Goal: Information Seeking & Learning: Learn about a topic

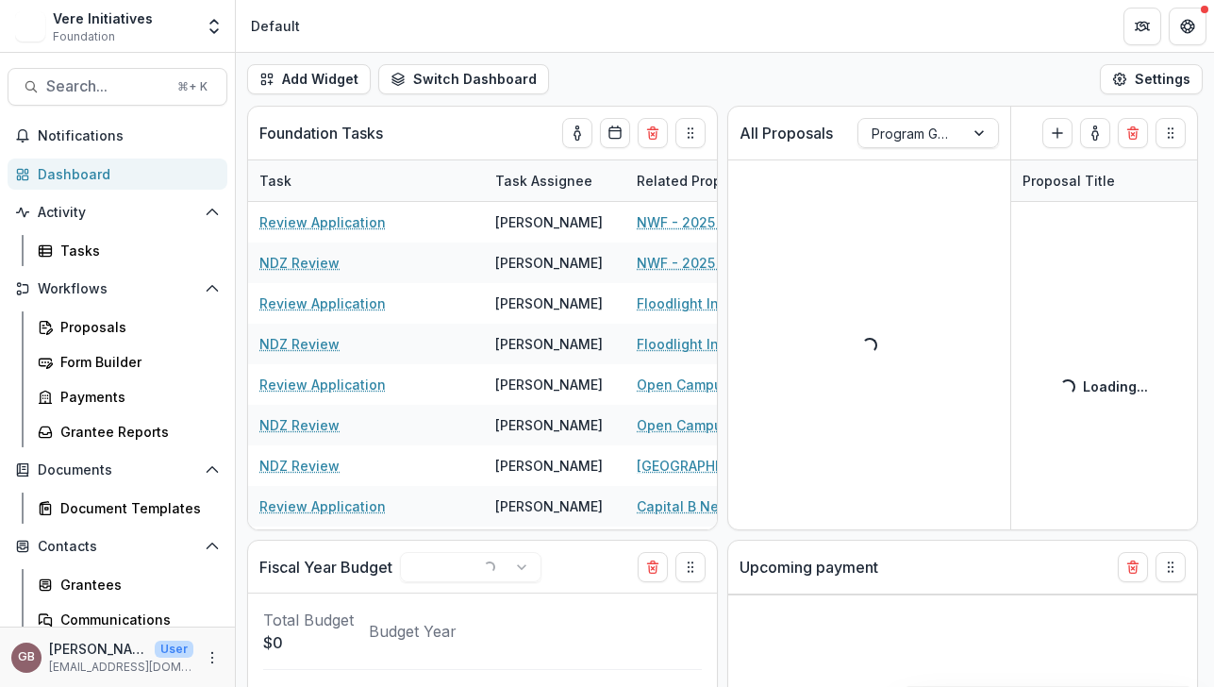
select select "******"
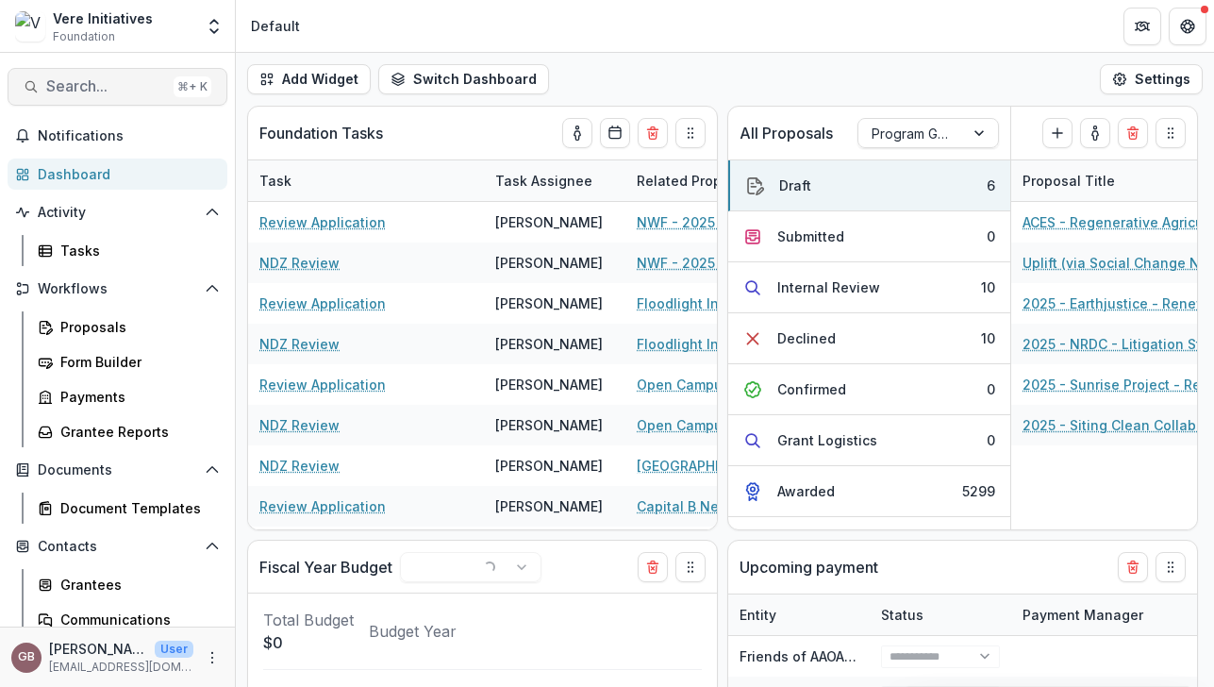
click at [90, 77] on span "Search..." at bounding box center [106, 86] width 120 height 18
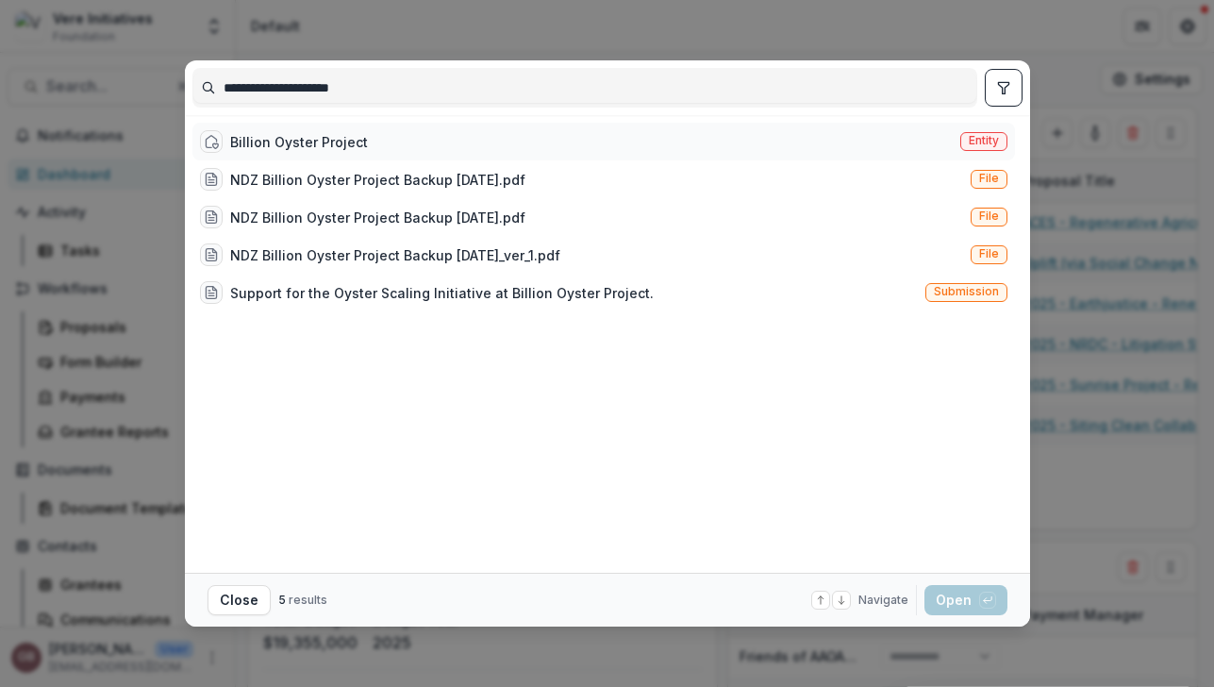
type input "**********"
click at [417, 138] on div "Billion Oyster Project Entity" at bounding box center [604, 142] width 823 height 38
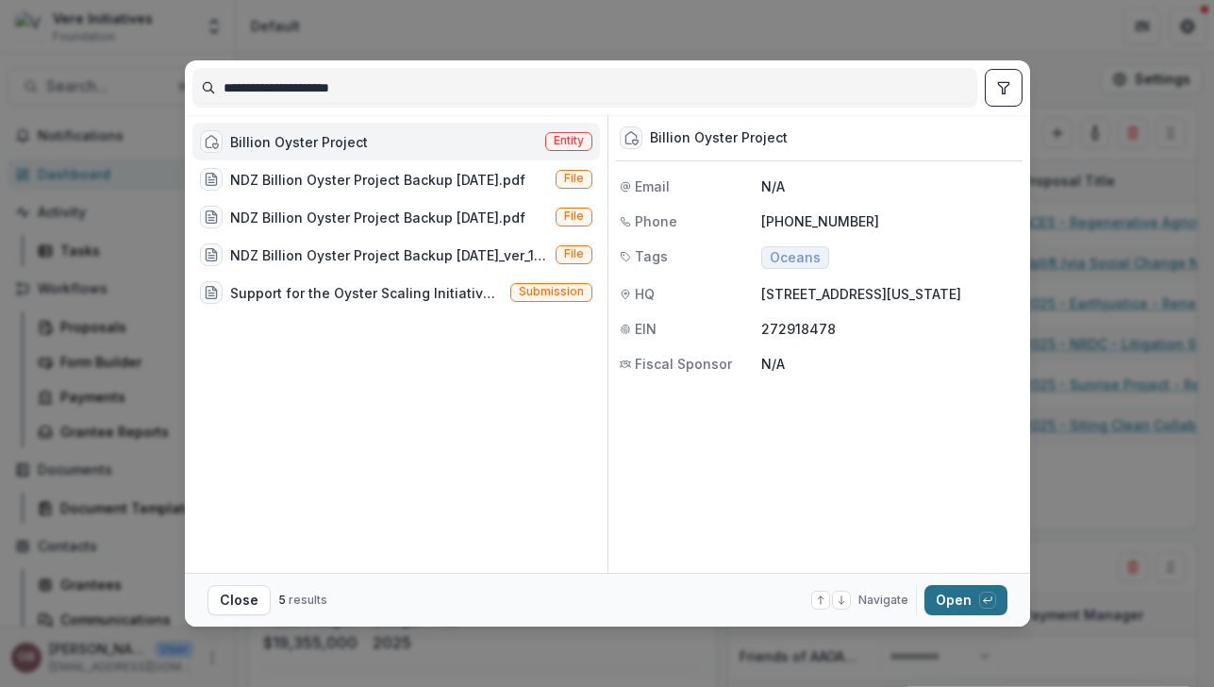
click at [976, 602] on button "Open with enter key" at bounding box center [966, 600] width 83 height 30
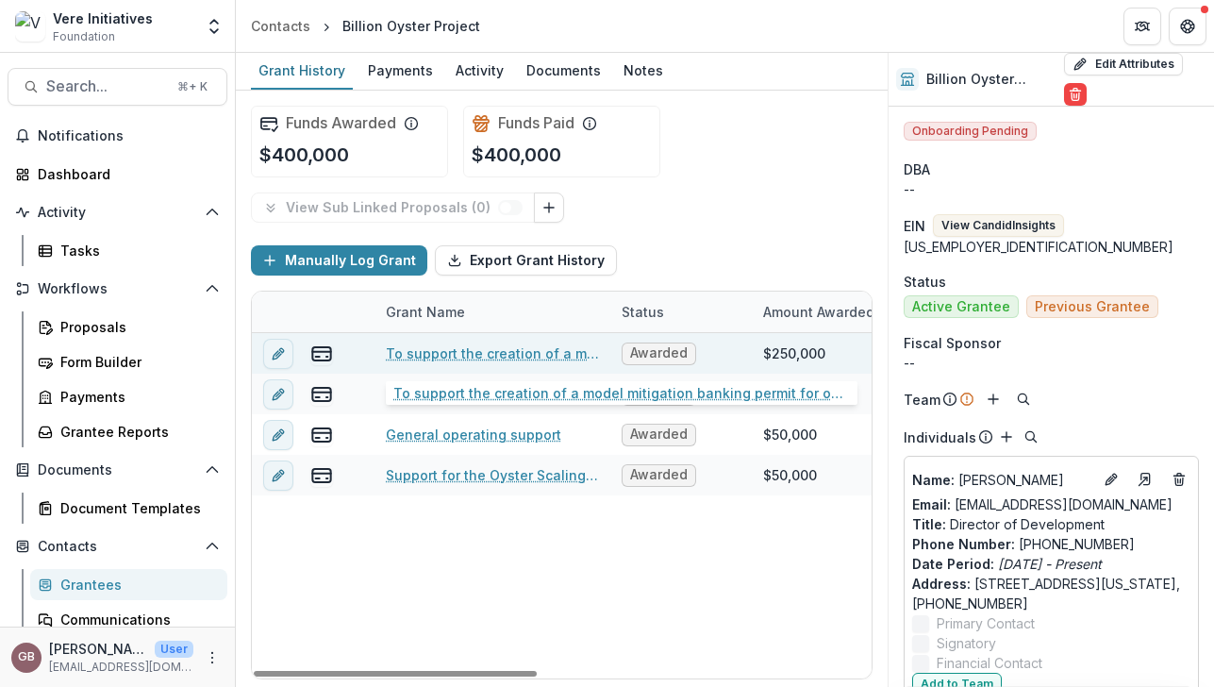
click at [534, 354] on link "To support the creation of a model mitigation banking permit for oyster habitat…" at bounding box center [492, 353] width 213 height 20
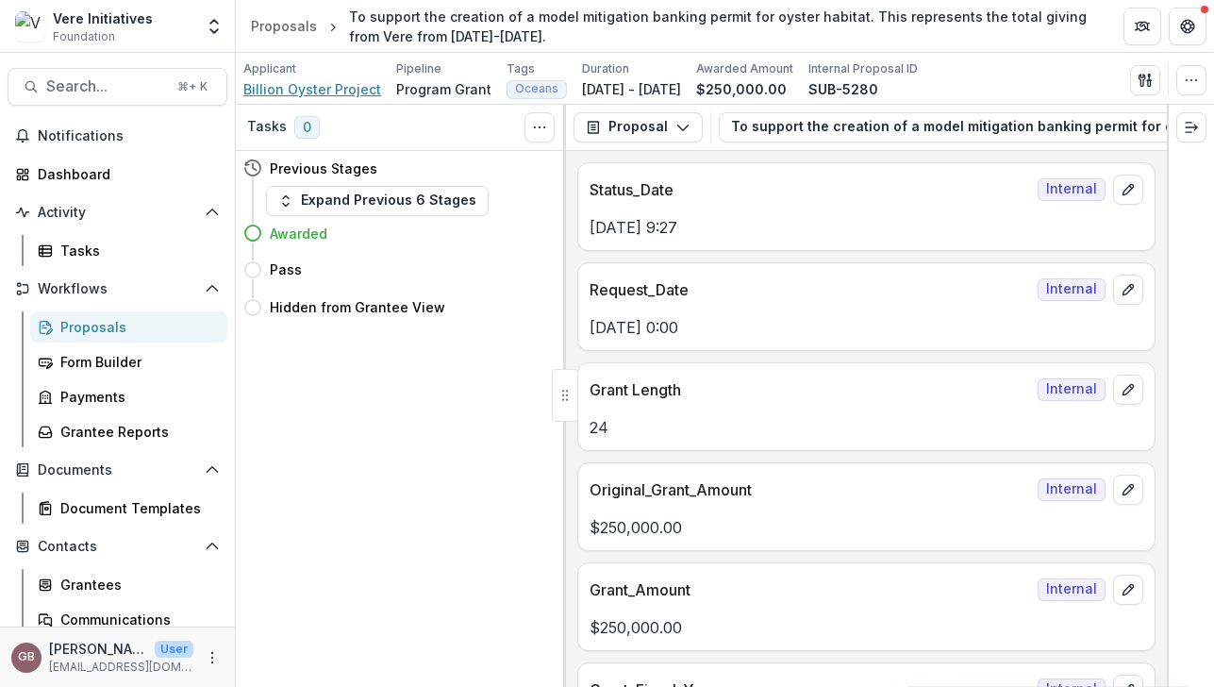
click at [337, 92] on span "Billion Oyster Project" at bounding box center [312, 89] width 138 height 20
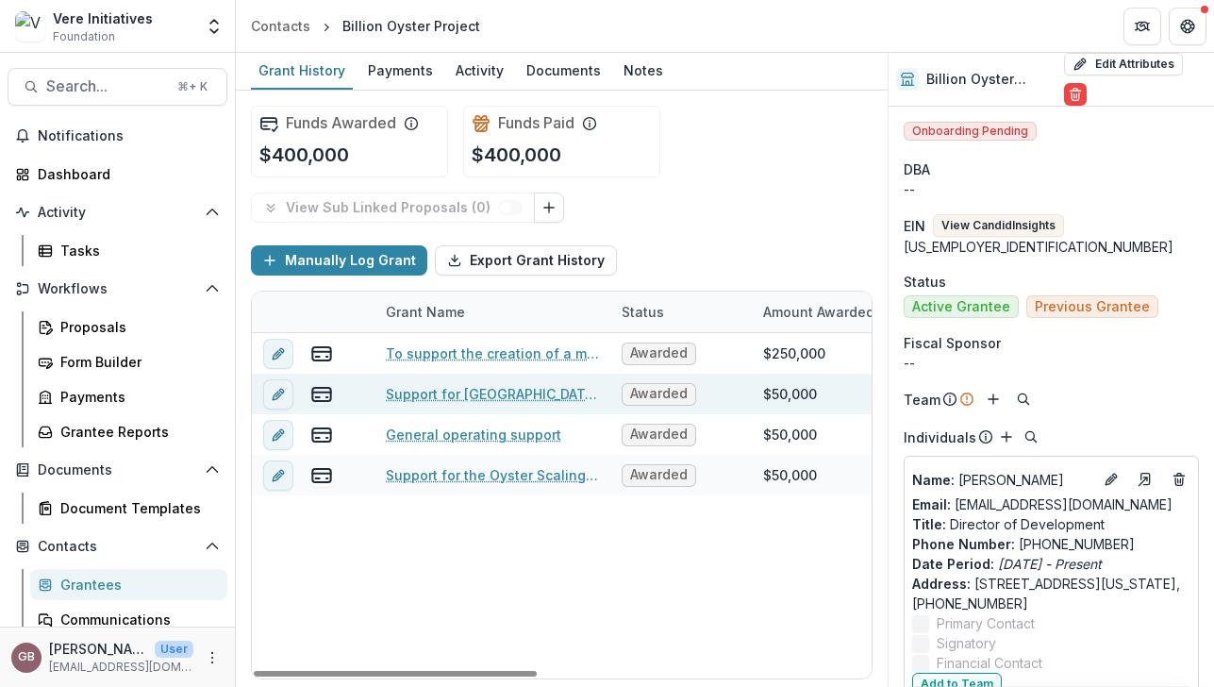
click at [463, 389] on link "Support for [GEOGRAPHIC_DATA] Installation" at bounding box center [492, 394] width 213 height 20
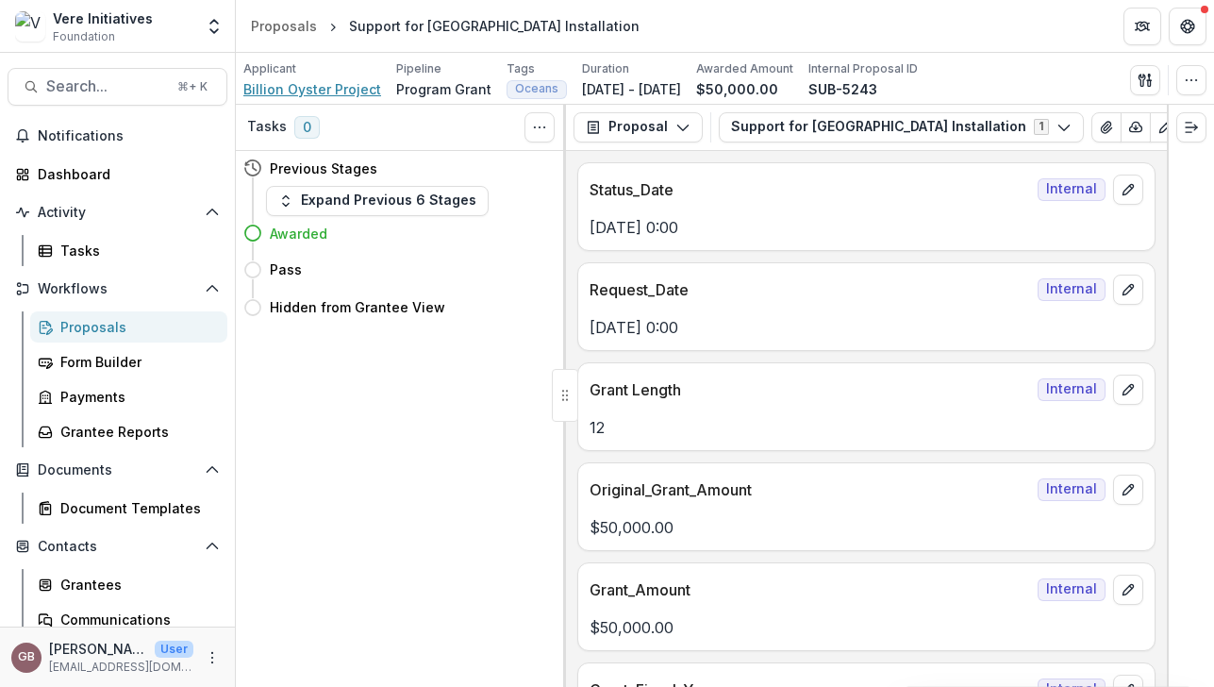
click at [317, 89] on span "Billion Oyster Project" at bounding box center [312, 89] width 138 height 20
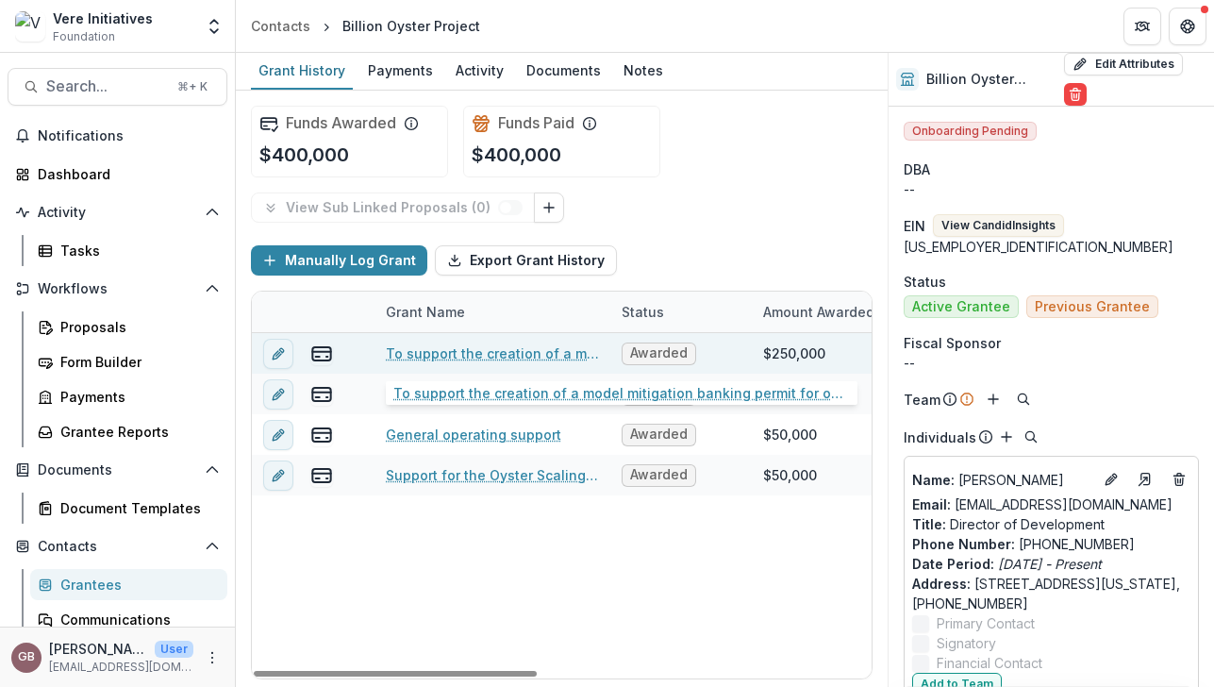
click at [482, 355] on link "To support the creation of a model mitigation banking permit for oyster habitat…" at bounding box center [492, 353] width 213 height 20
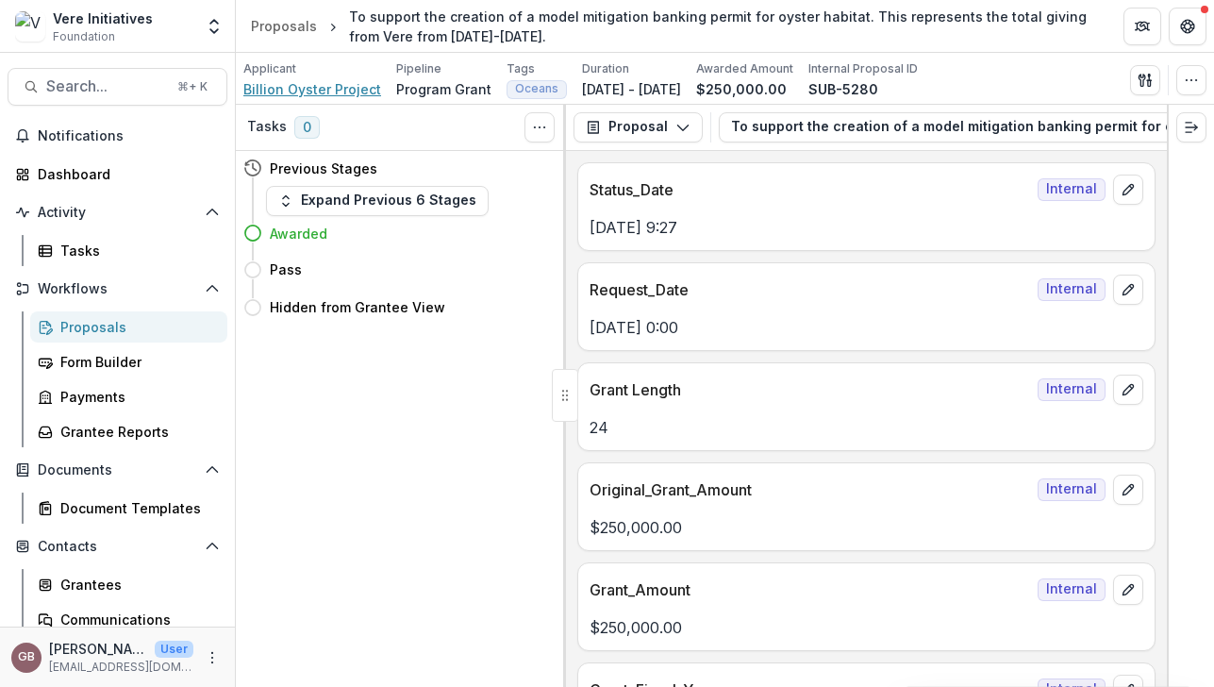
click at [293, 90] on span "Billion Oyster Project" at bounding box center [312, 89] width 138 height 20
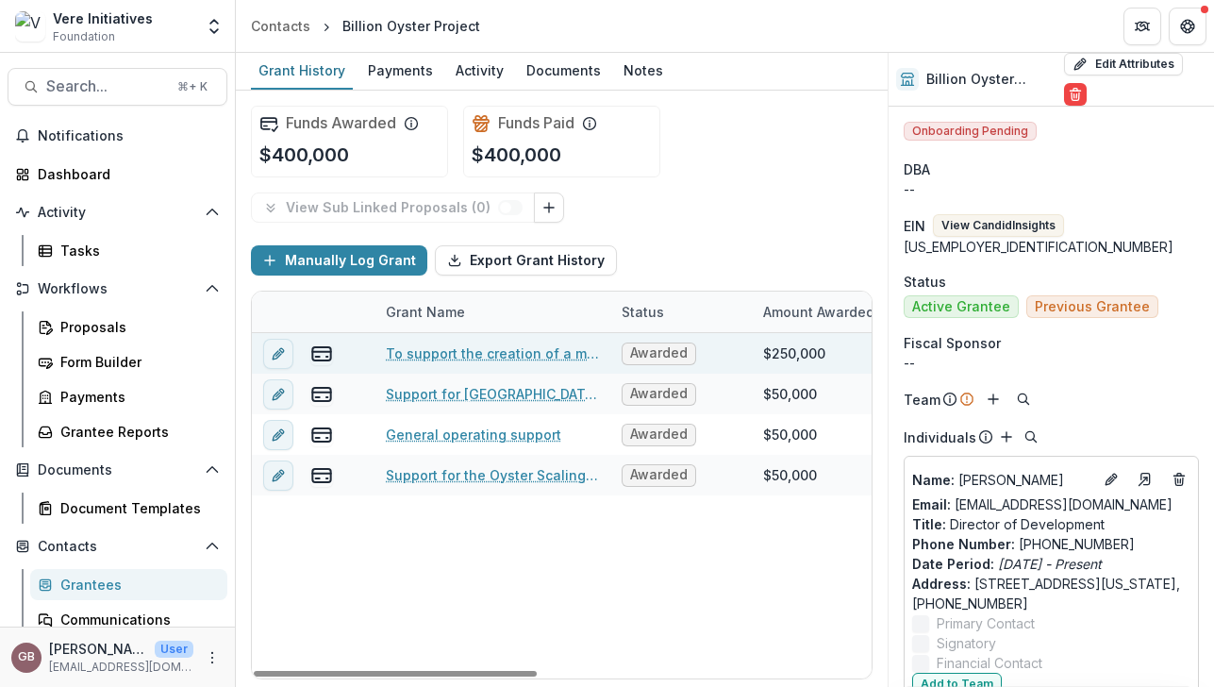
click at [726, 349] on div "Awarded" at bounding box center [682, 353] width 142 height 41
click at [801, 356] on div "$250,000" at bounding box center [794, 353] width 62 height 20
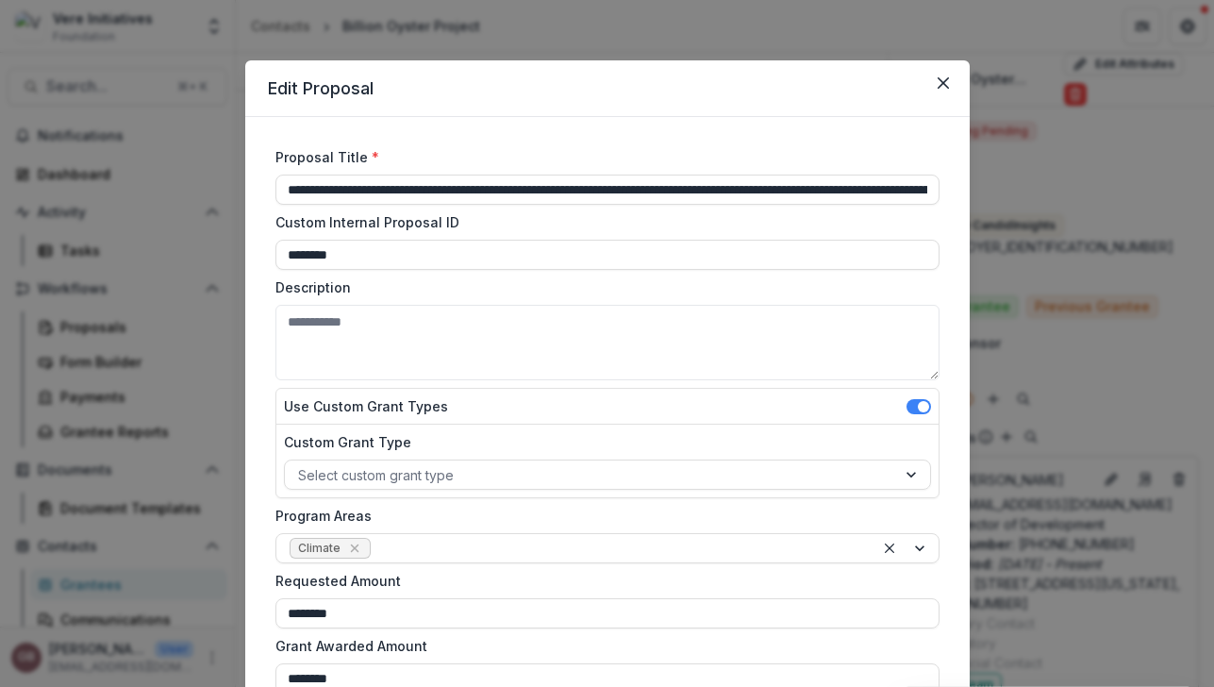
scroll to position [0, 224]
drag, startPoint x: 783, startPoint y: 187, endPoint x: 1111, endPoint y: 207, distance: 328.1
click at [1111, 207] on div "**********" at bounding box center [607, 343] width 1214 height 687
type input "**********"
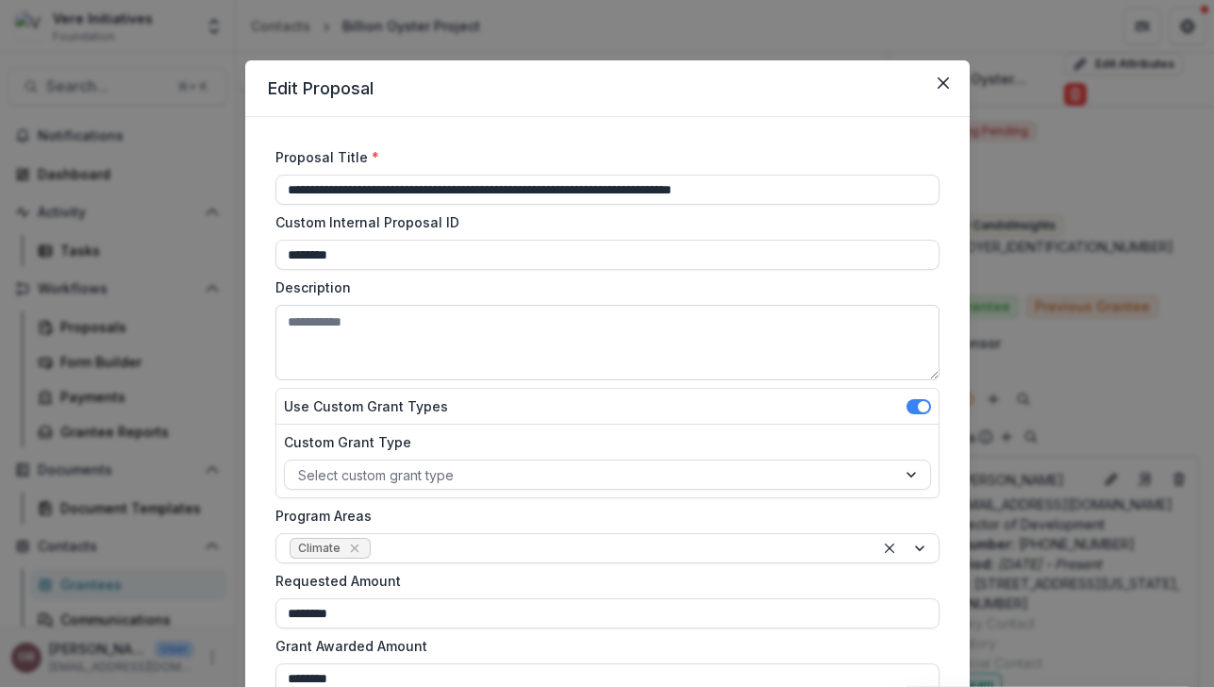
click at [644, 325] on textarea "Description" at bounding box center [608, 342] width 664 height 75
paste textarea "**********"
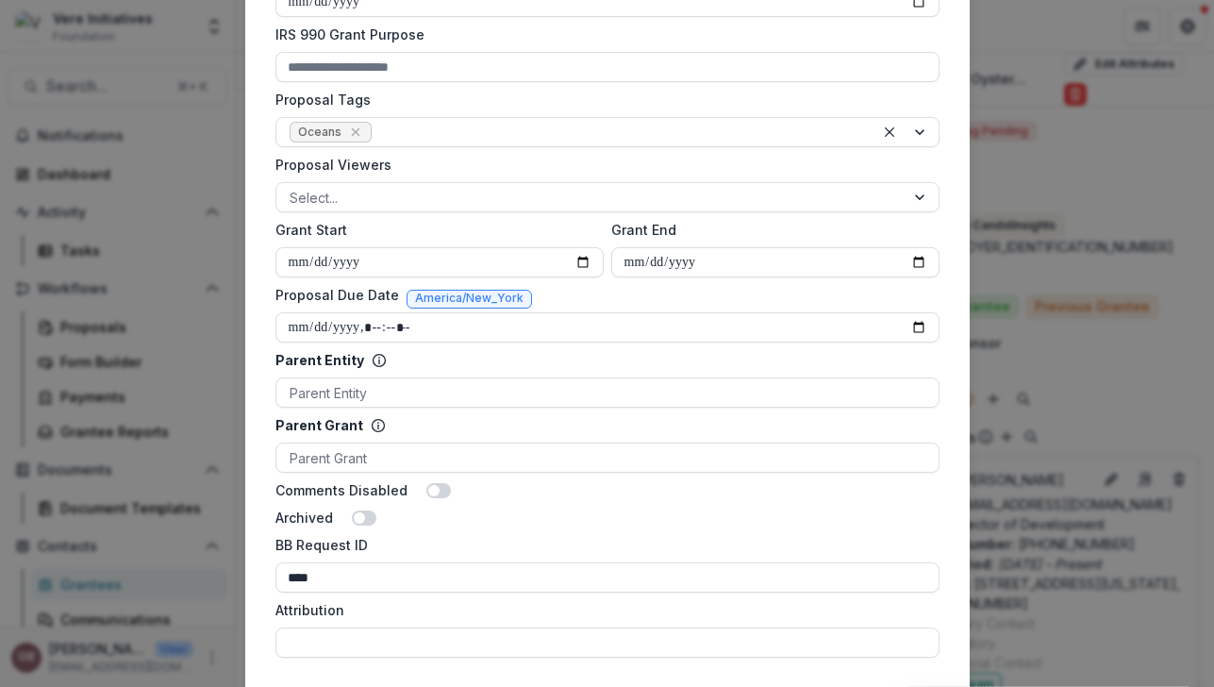
scroll to position [864, 0]
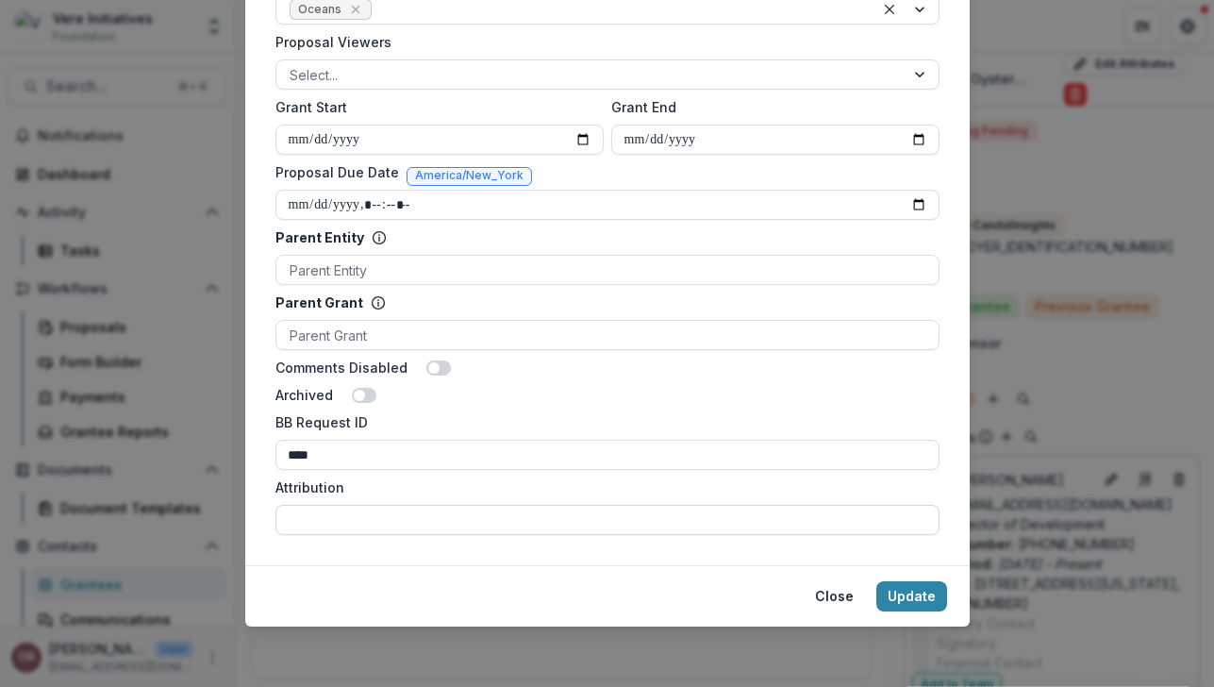
type textarea "**********"
click at [657, 512] on input "Attribution" at bounding box center [608, 520] width 664 height 30
type input "**********"
click at [877, 581] on button "Update" at bounding box center [912, 596] width 71 height 30
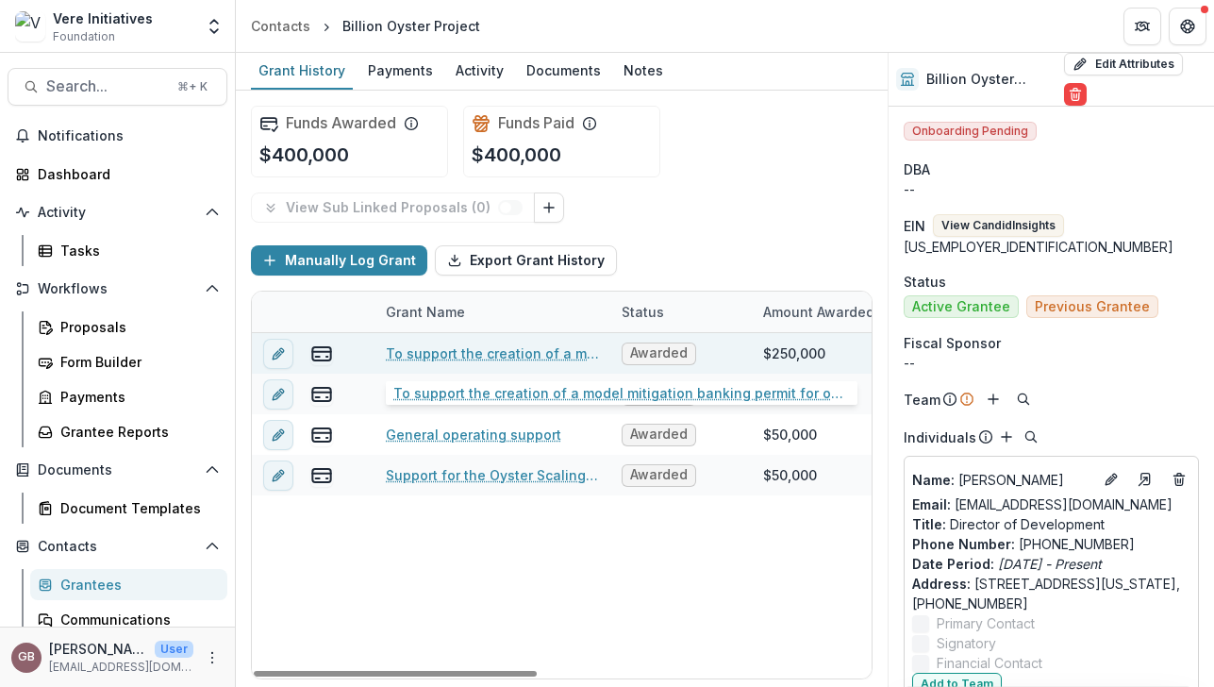
click at [529, 357] on link "To support the creation of a model mitigation banking permit for oyster habitat." at bounding box center [492, 353] width 213 height 20
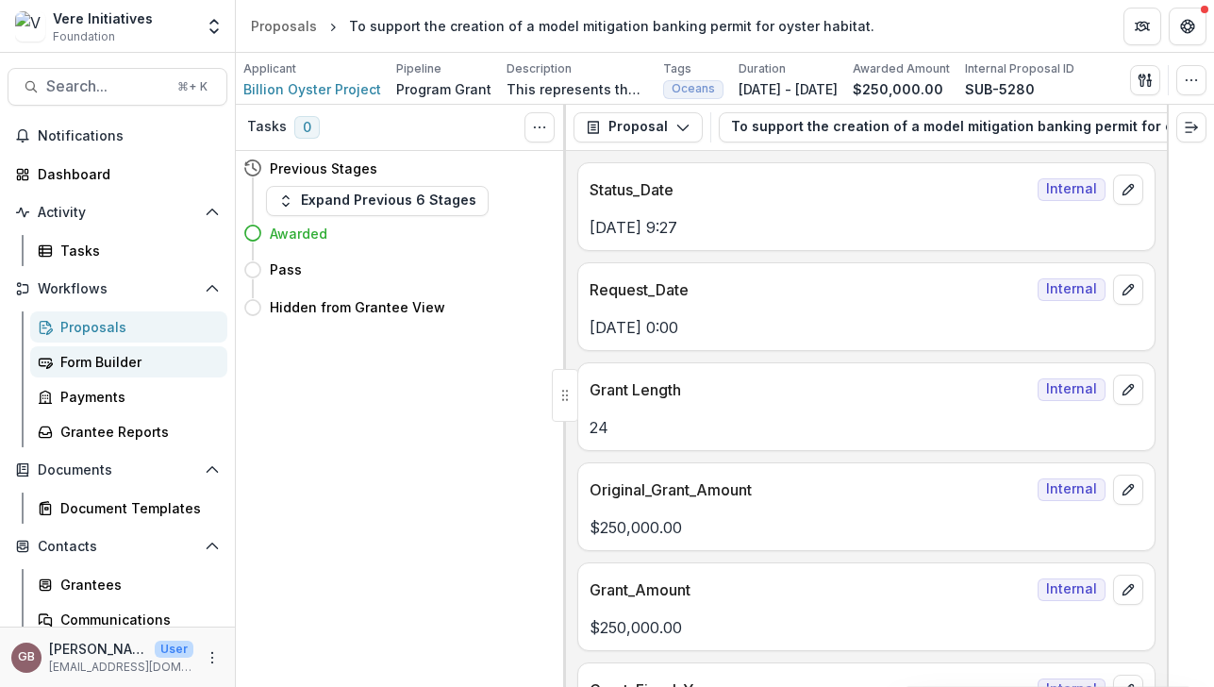
click at [107, 360] on div "Form Builder" at bounding box center [136, 362] width 152 height 20
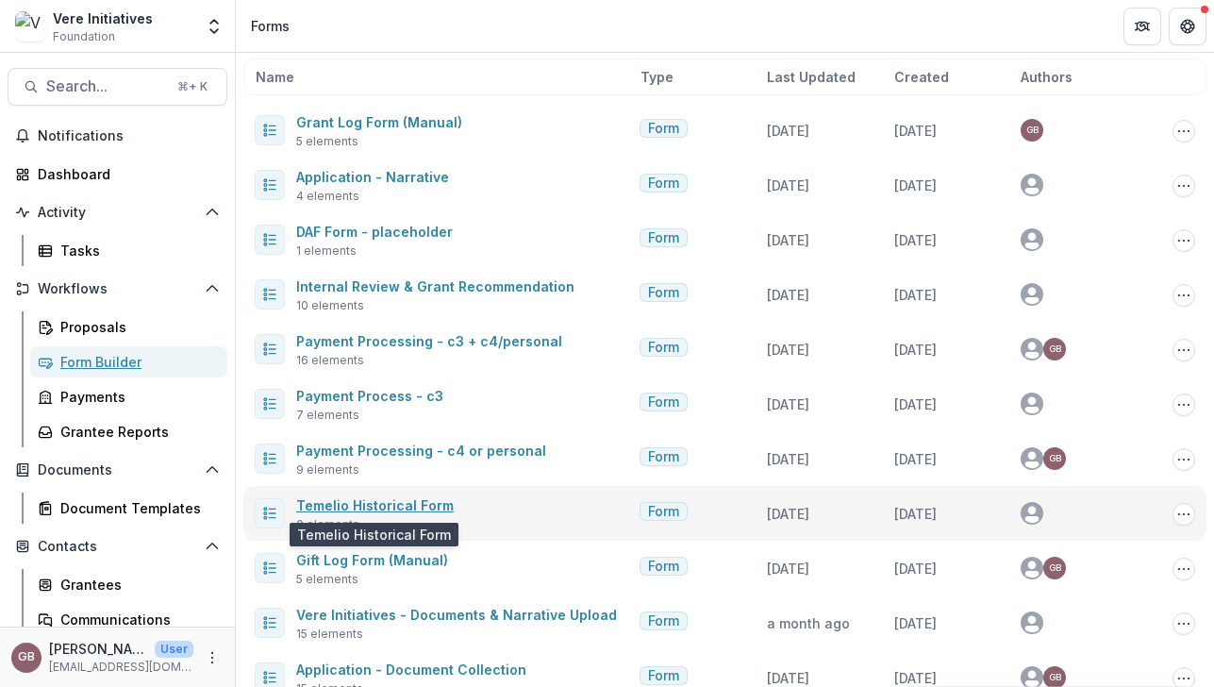
scroll to position [93, 0]
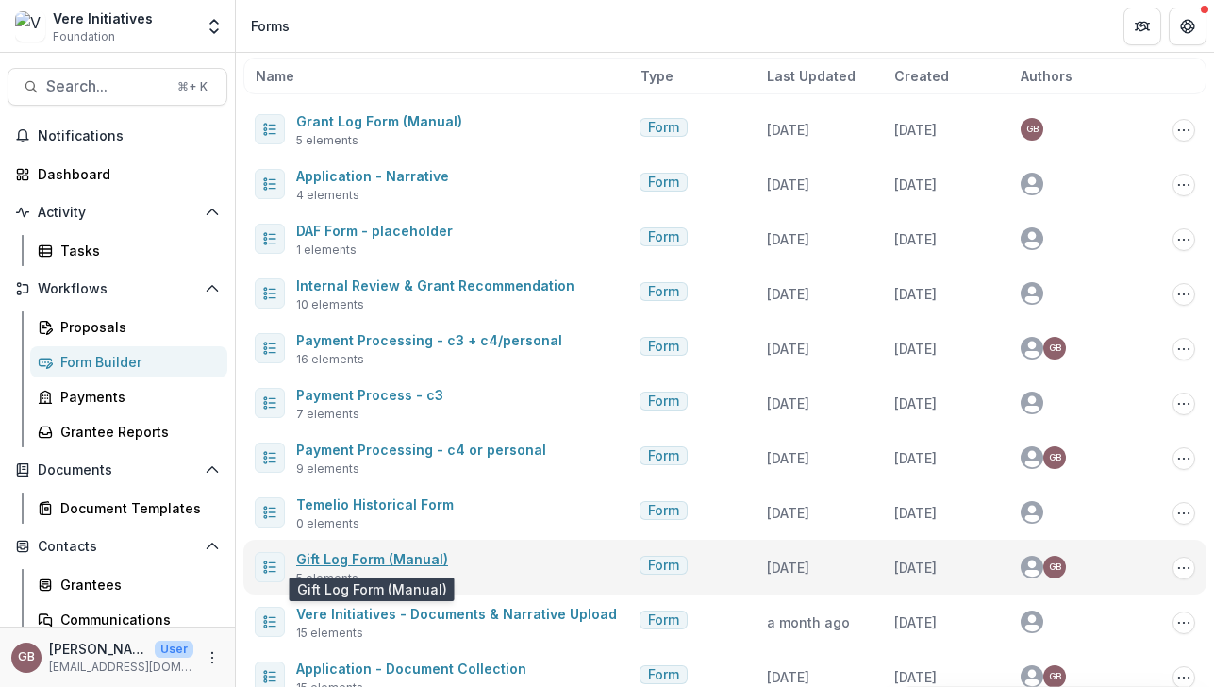
click at [381, 557] on link "Gift Log Form (Manual)" at bounding box center [372, 559] width 152 height 16
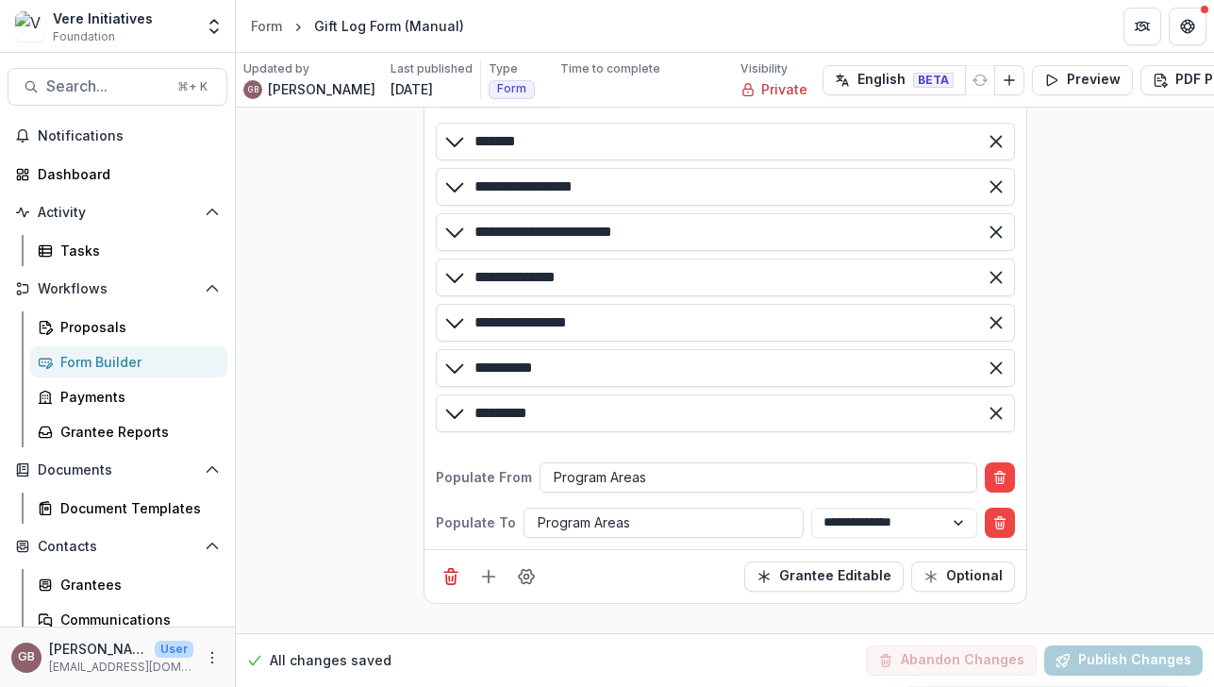
scroll to position [644, 0]
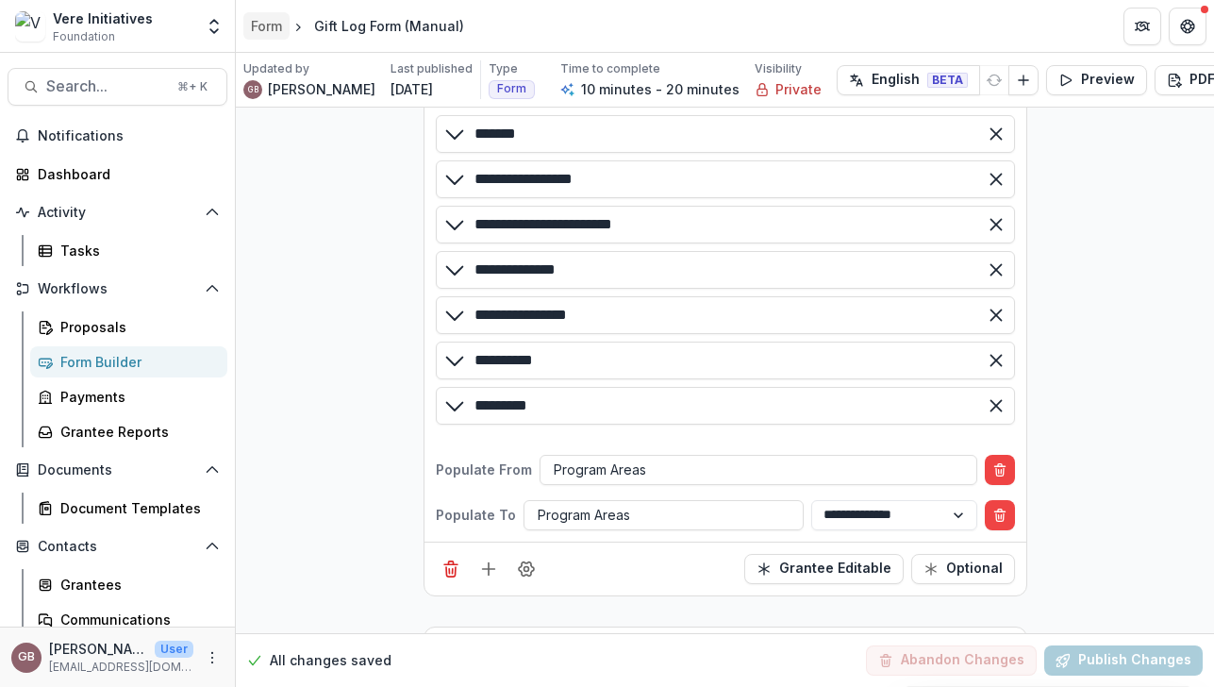
click at [267, 27] on div "Form" at bounding box center [266, 26] width 31 height 20
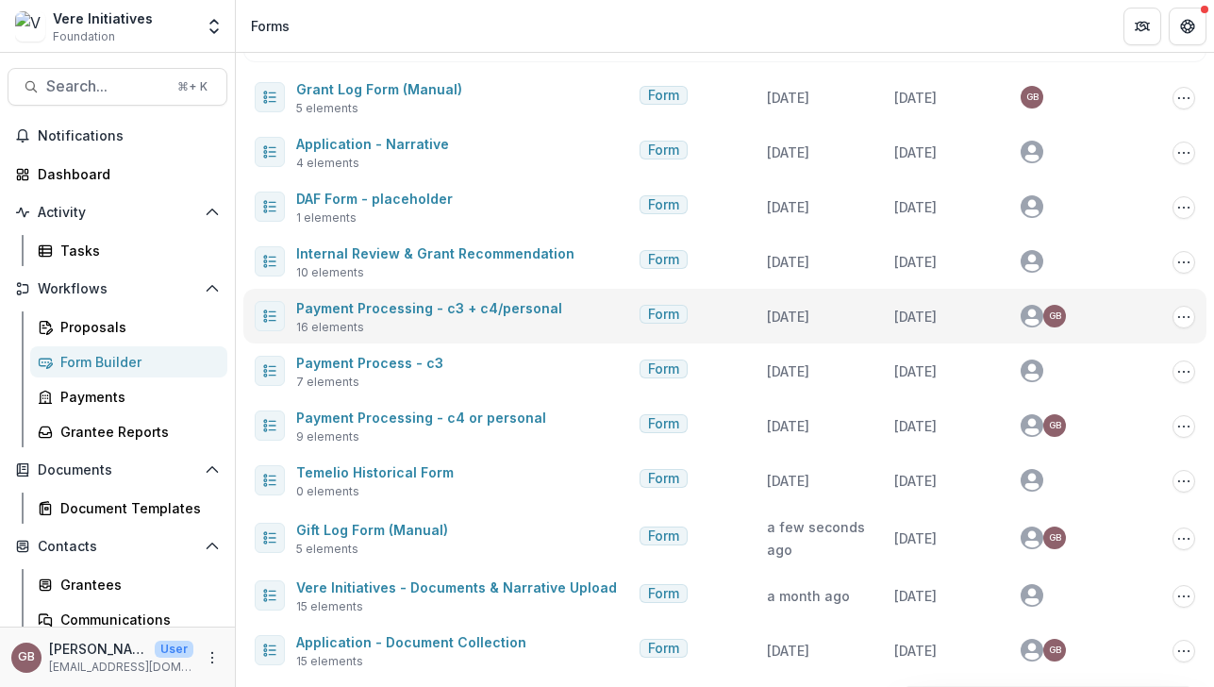
scroll to position [131, 0]
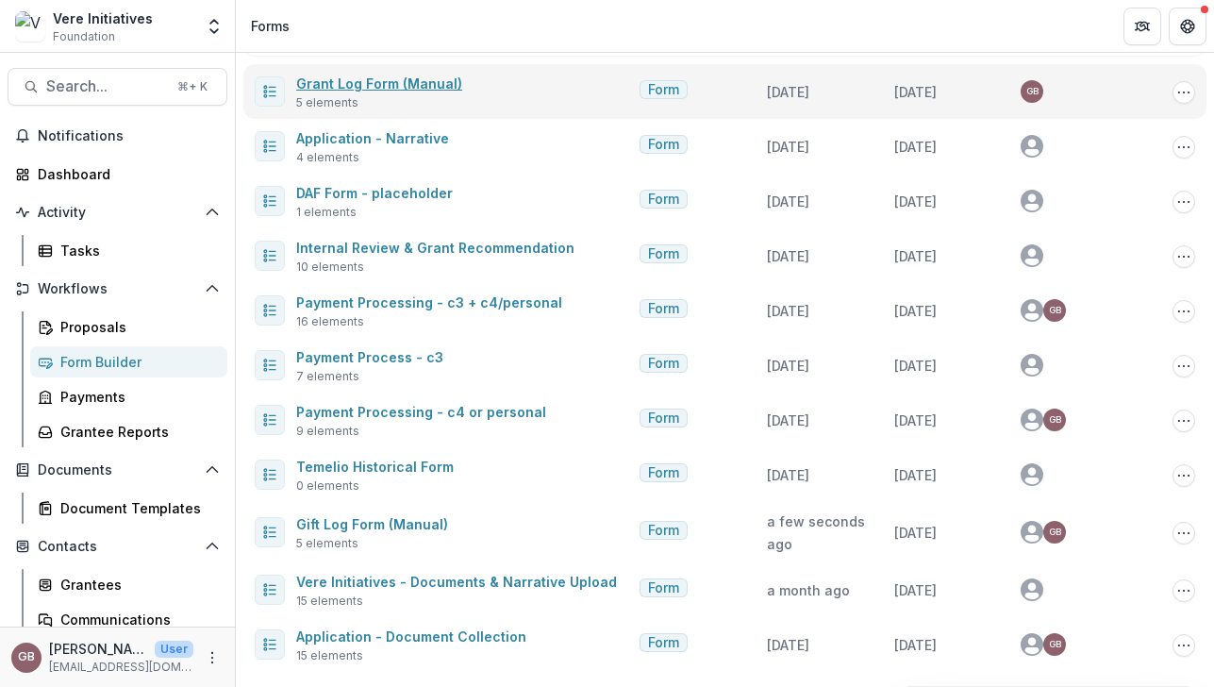
click at [359, 83] on link "Grant Log Form (Manual)" at bounding box center [379, 83] width 166 height 16
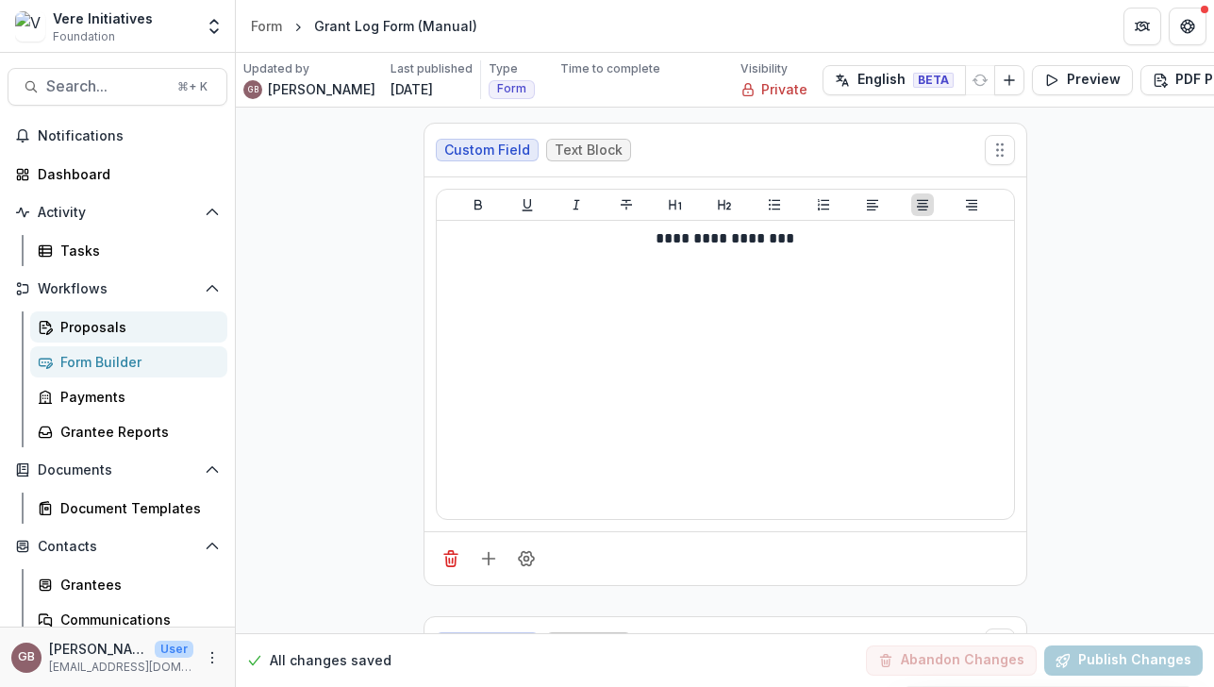
click at [89, 330] on div "Proposals" at bounding box center [136, 327] width 152 height 20
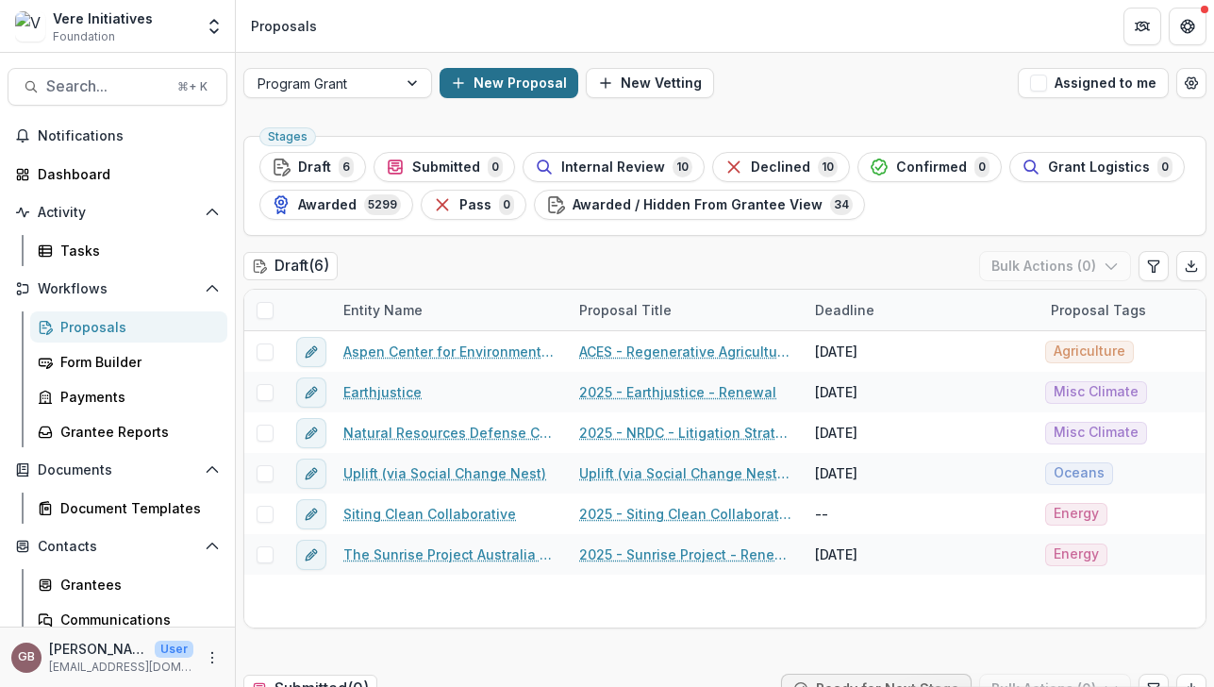
click at [491, 85] on button "New Proposal" at bounding box center [509, 83] width 139 height 30
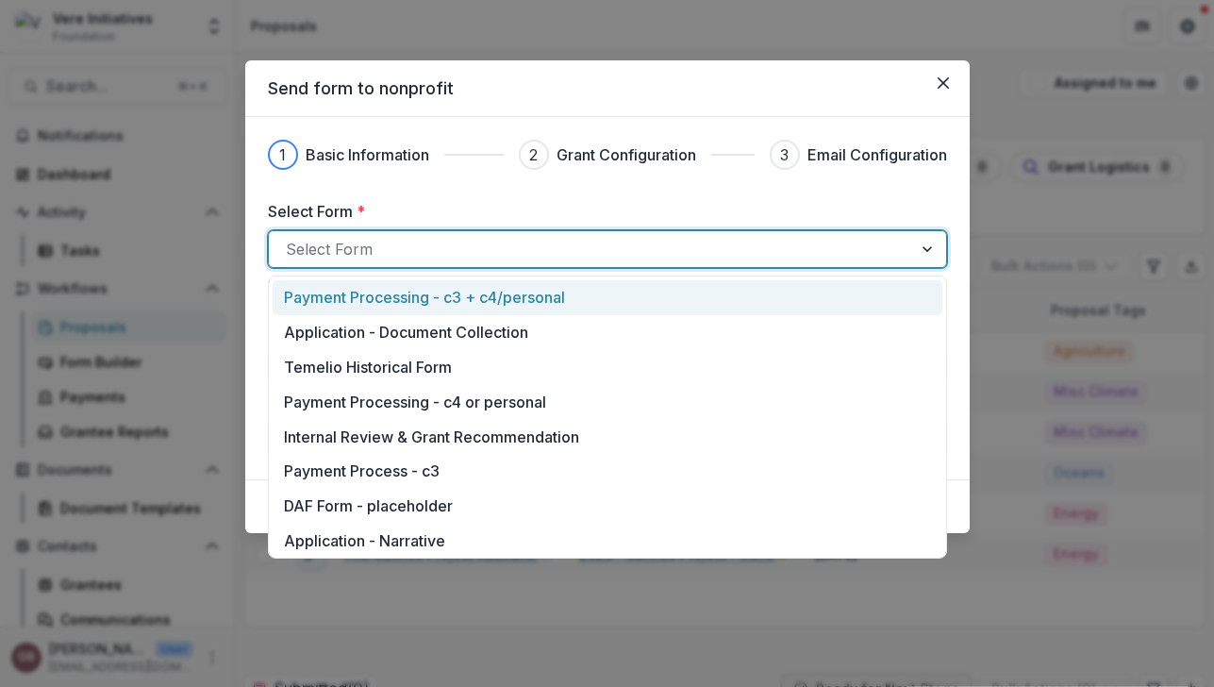
click at [491, 253] on div at bounding box center [591, 249] width 610 height 26
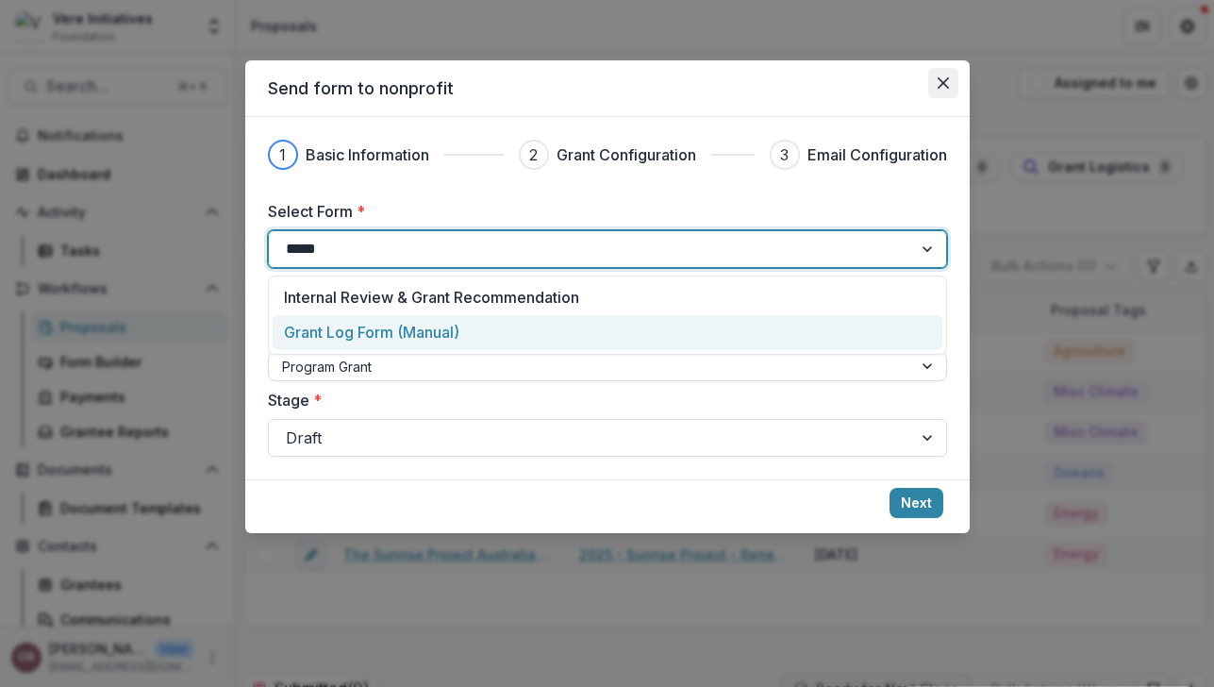
type input "*****"
click at [946, 85] on icon "Close" at bounding box center [942, 82] width 11 height 11
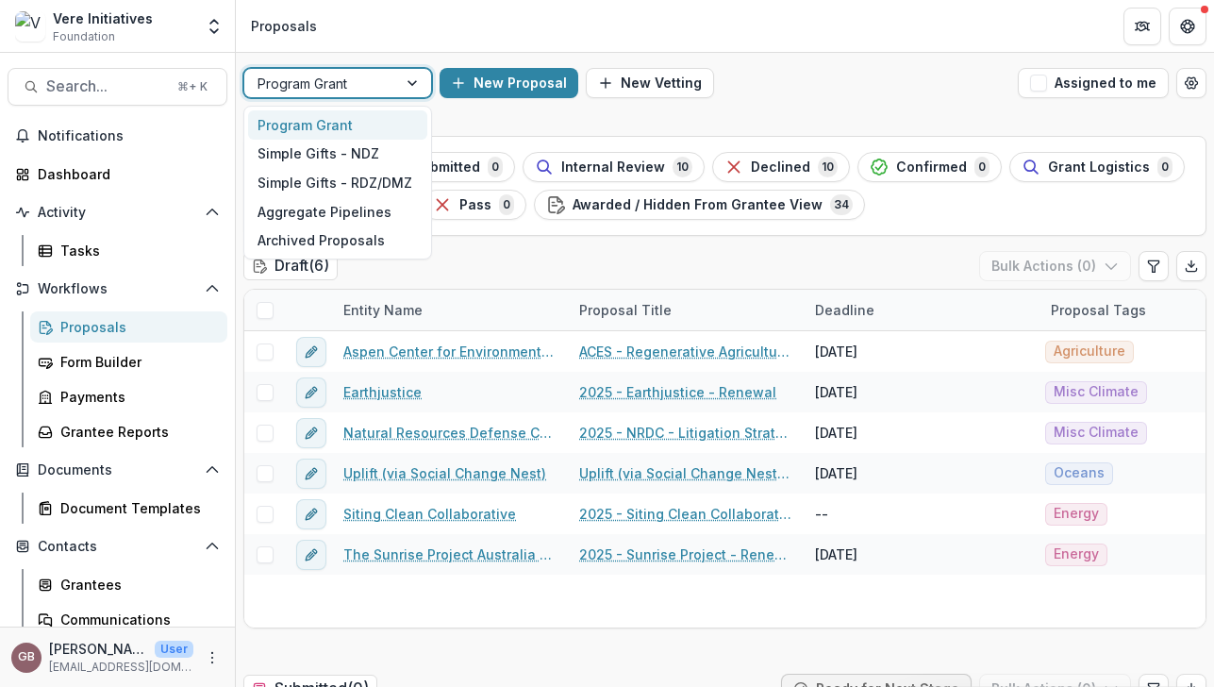
click at [345, 82] on div at bounding box center [321, 84] width 126 height 24
click at [343, 159] on div "Simple Gifts - NDZ" at bounding box center [337, 154] width 179 height 29
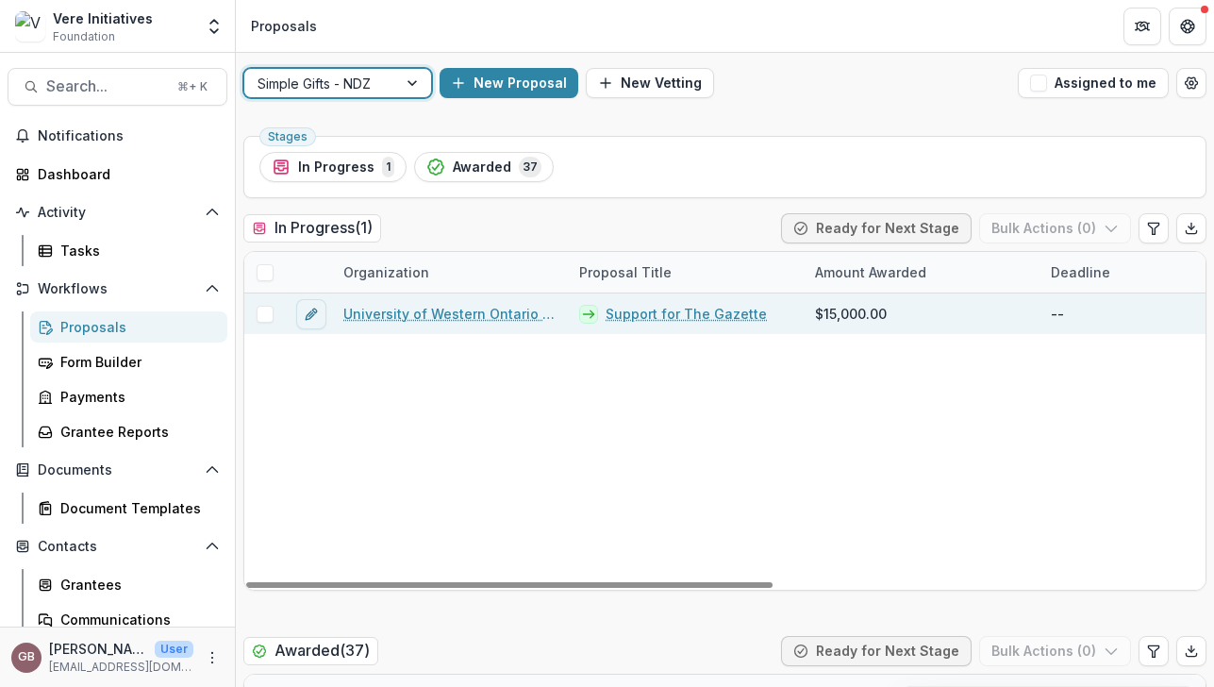
click at [642, 315] on link "Support for The Gazette" at bounding box center [686, 314] width 161 height 20
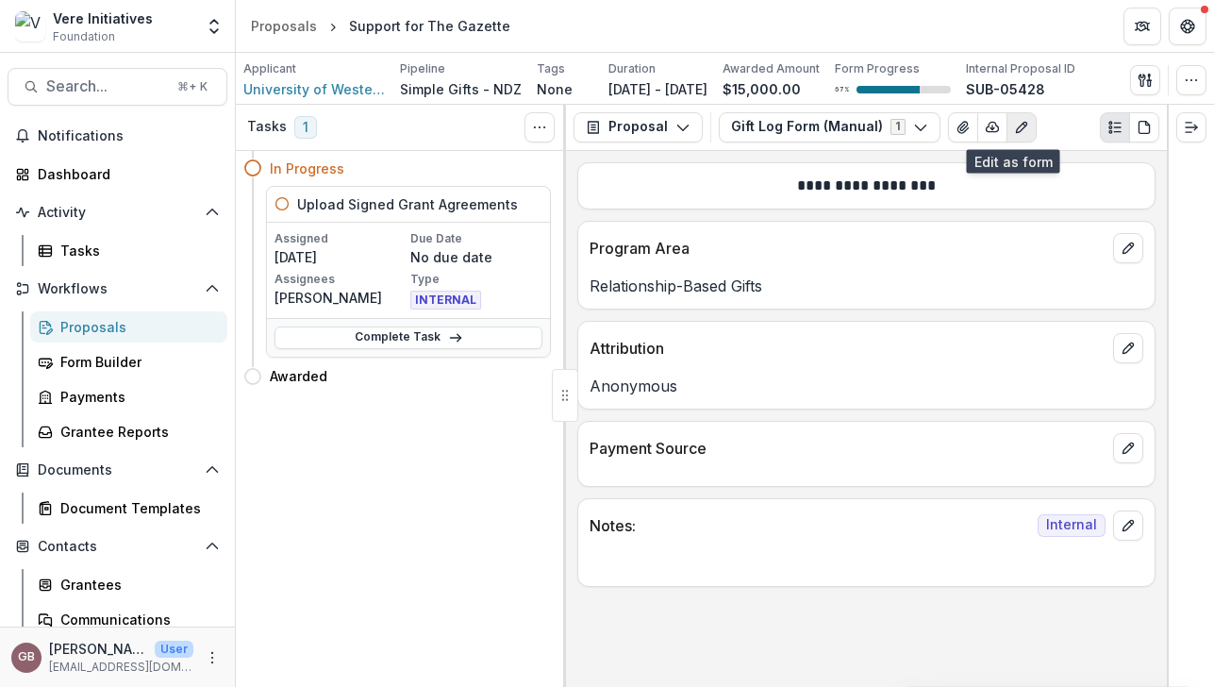
click at [1016, 127] on icon "Edit as form" at bounding box center [1021, 127] width 10 height 10
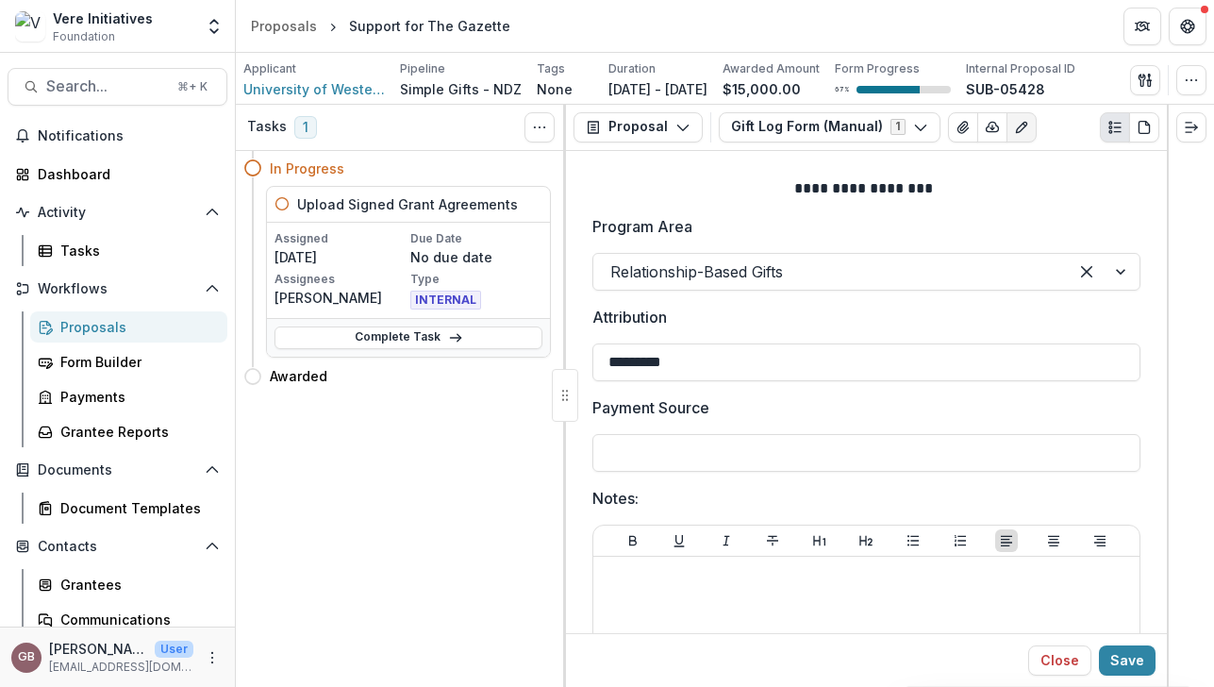
click at [1016, 127] on icon "Edit as form" at bounding box center [1021, 127] width 10 height 10
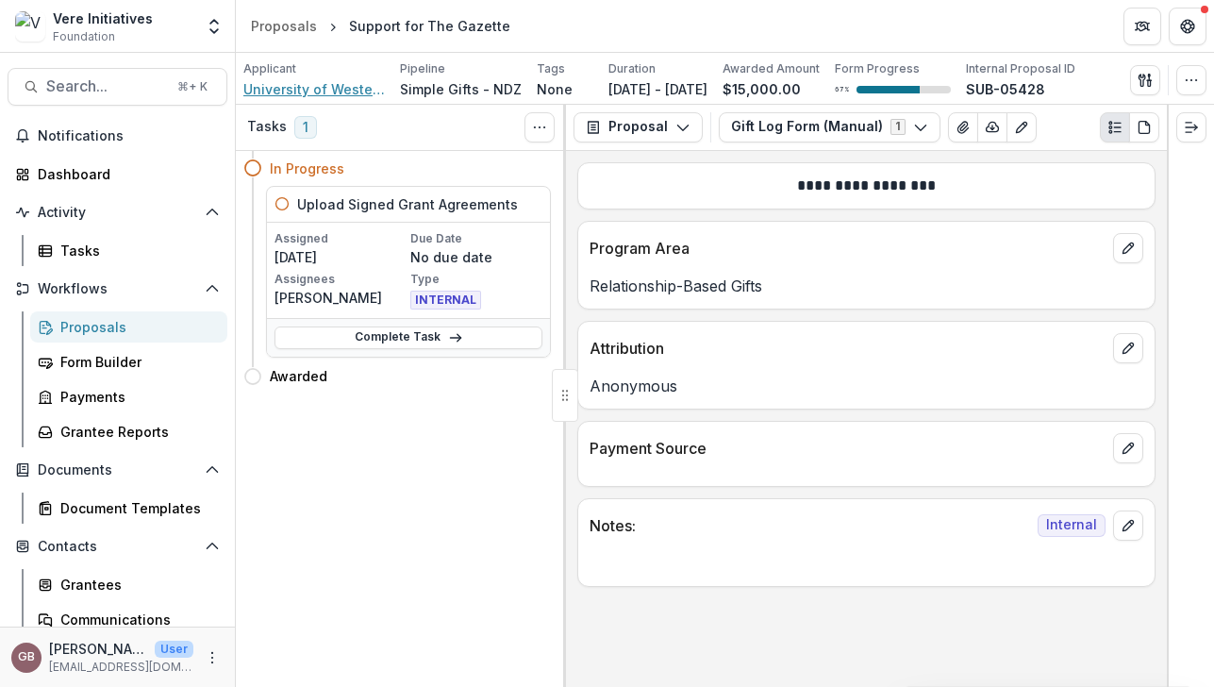
click at [340, 91] on span "University of Western Ontario Foundation Inc." at bounding box center [314, 89] width 142 height 20
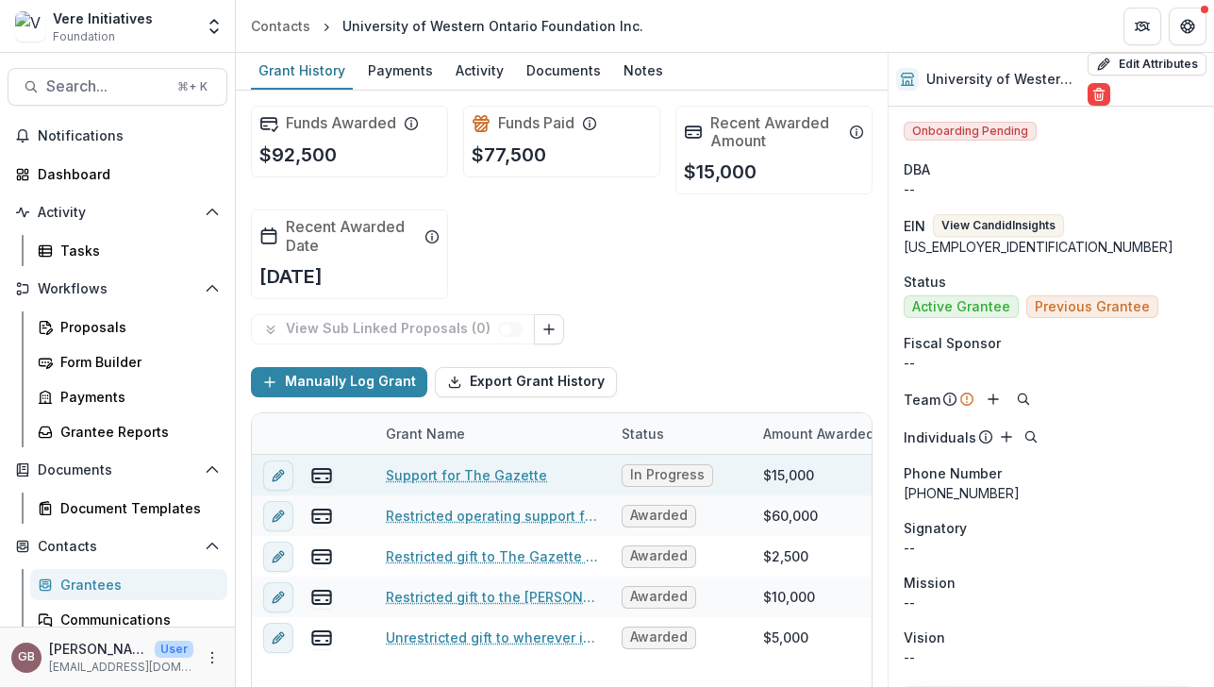
click at [738, 477] on div "In Progress" at bounding box center [682, 475] width 142 height 41
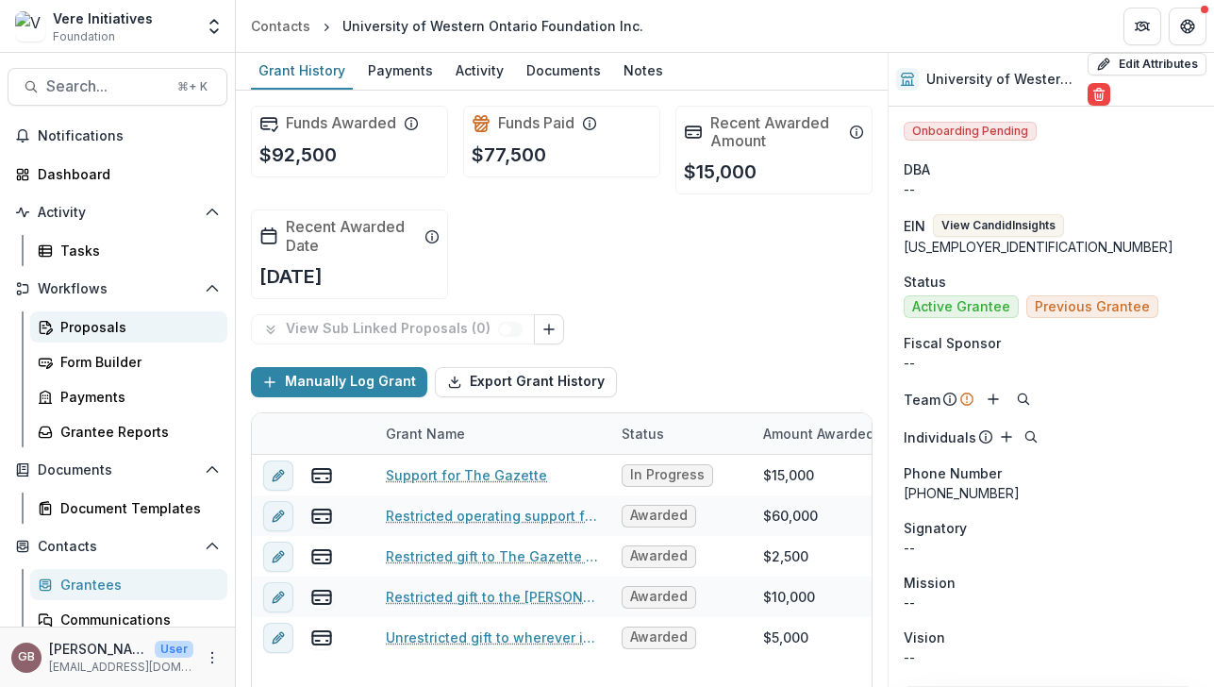
click at [92, 331] on div "Proposals" at bounding box center [136, 327] width 152 height 20
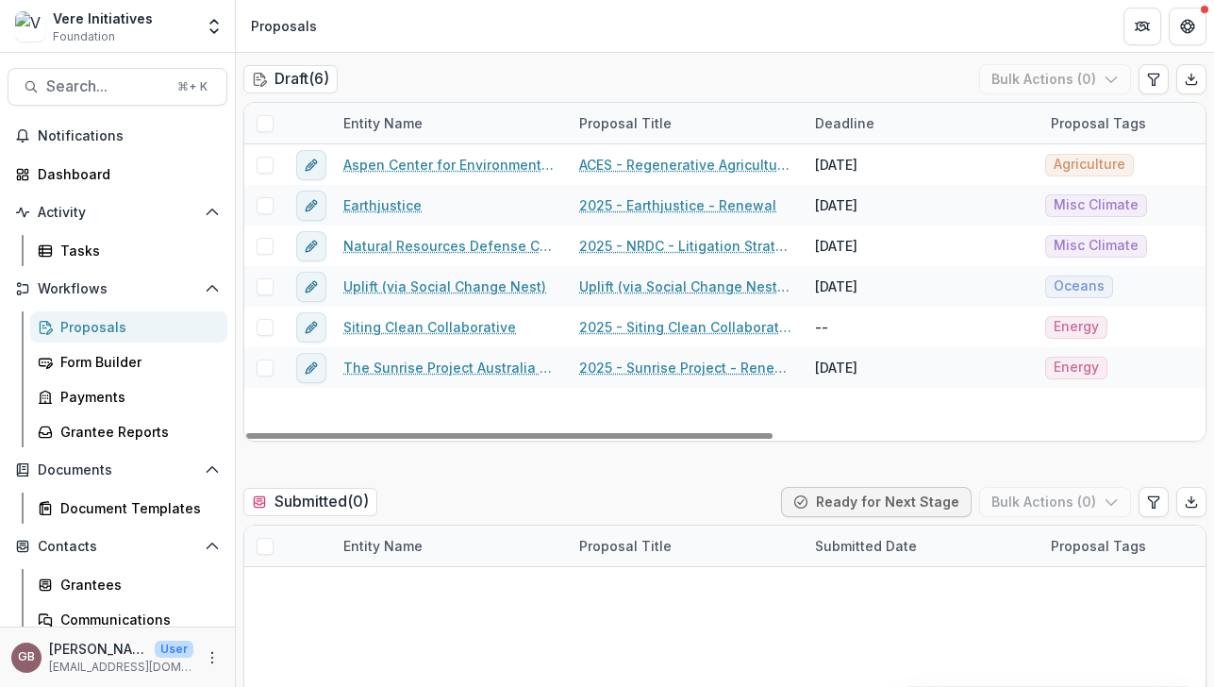
scroll to position [128, 0]
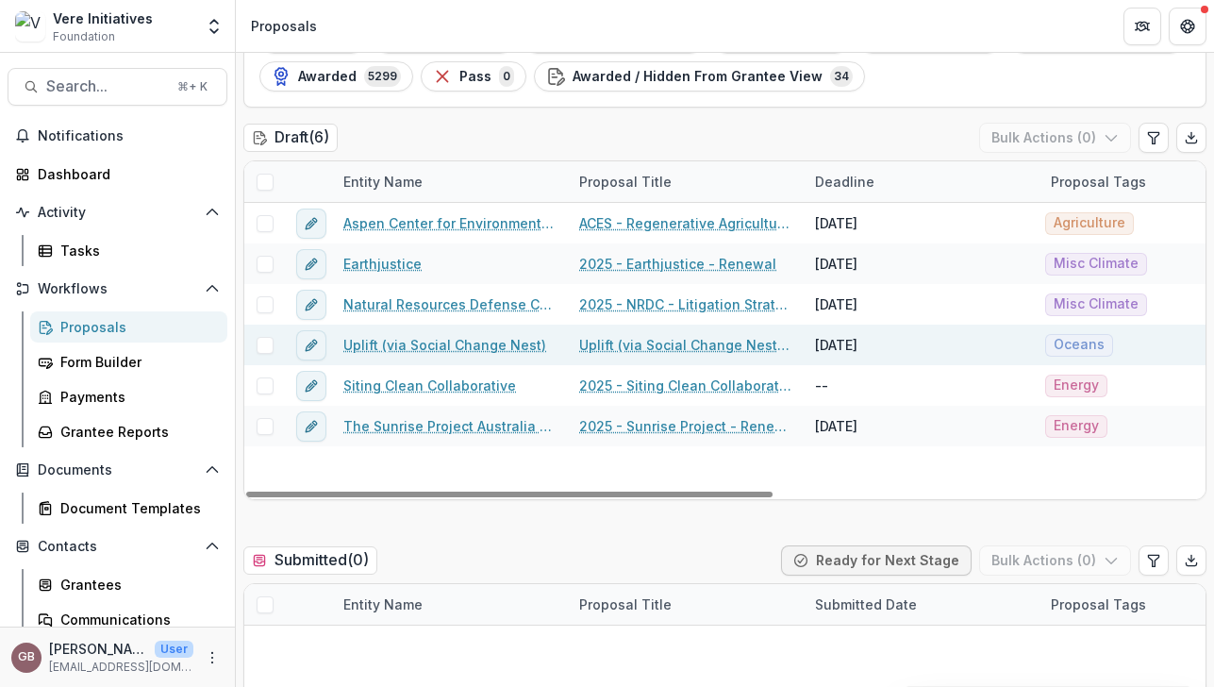
click at [663, 345] on link "Uplift (via Social Change Nest) - 2025 - Vere Initiatives - Documents & Narrati…" at bounding box center [685, 345] width 213 height 20
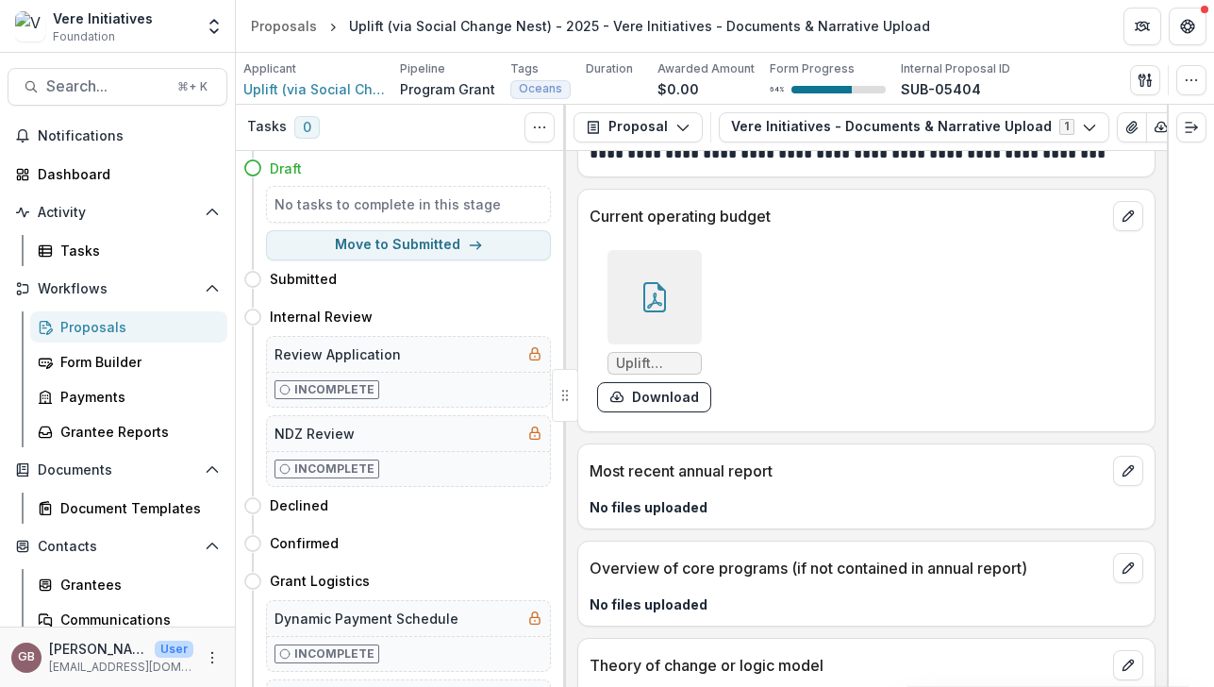
scroll to position [209, 0]
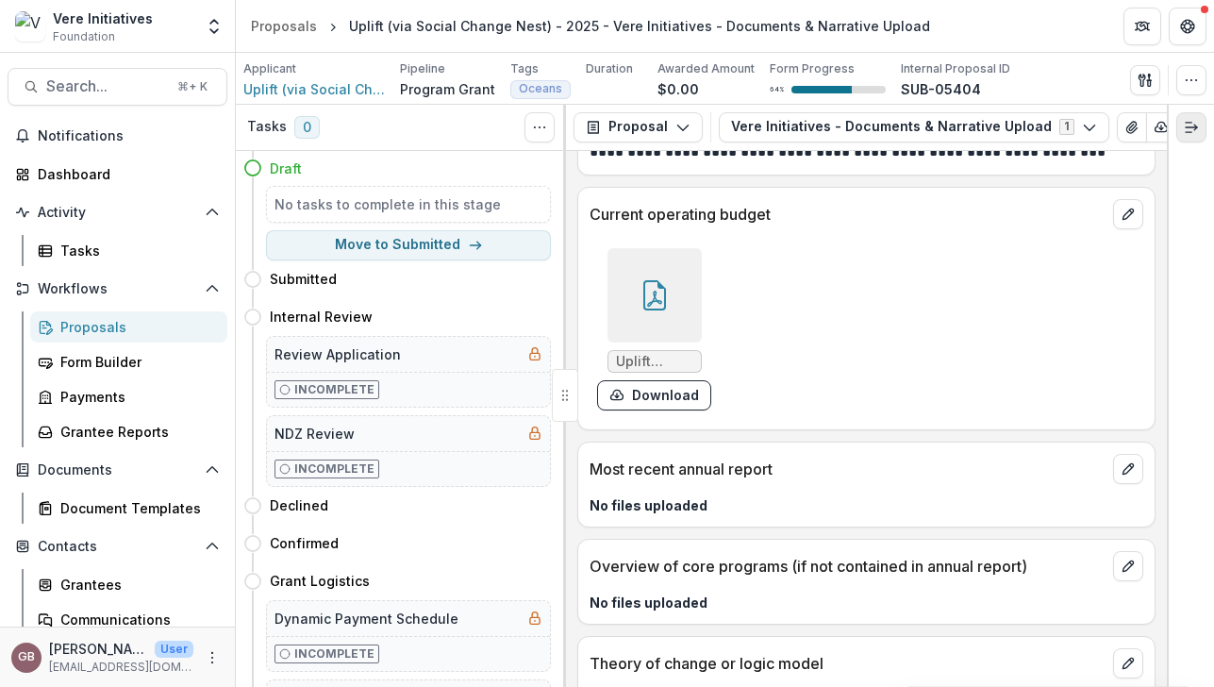
click at [1186, 133] on icon "Expand right" at bounding box center [1191, 127] width 15 height 15
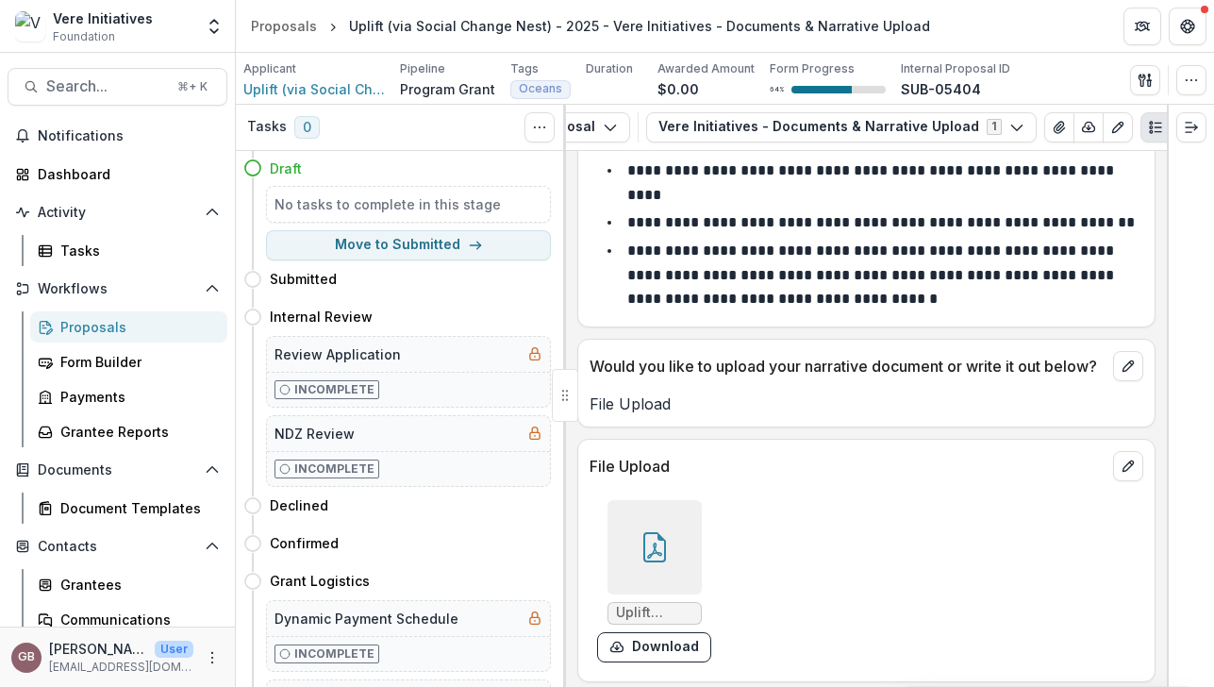
scroll to position [0, 75]
click at [1085, 127] on polyline "button" at bounding box center [1087, 128] width 4 height 2
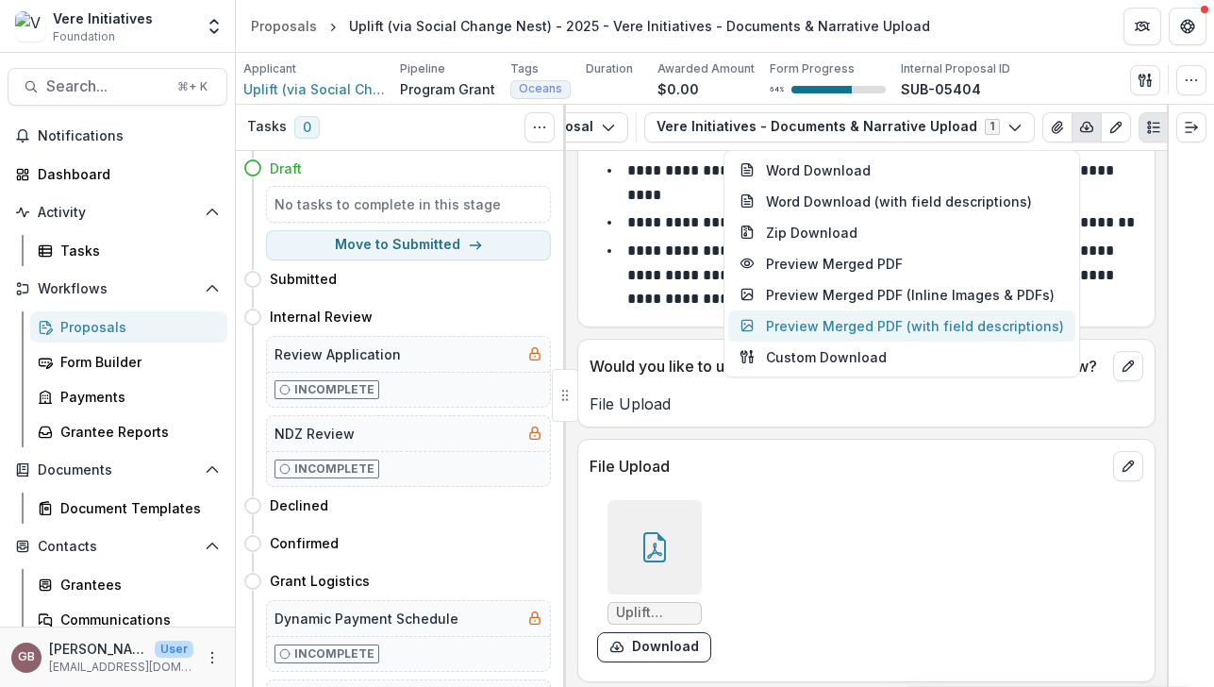
click at [896, 327] on button "Preview Merged PDF (with field descriptions)" at bounding box center [902, 325] width 347 height 31
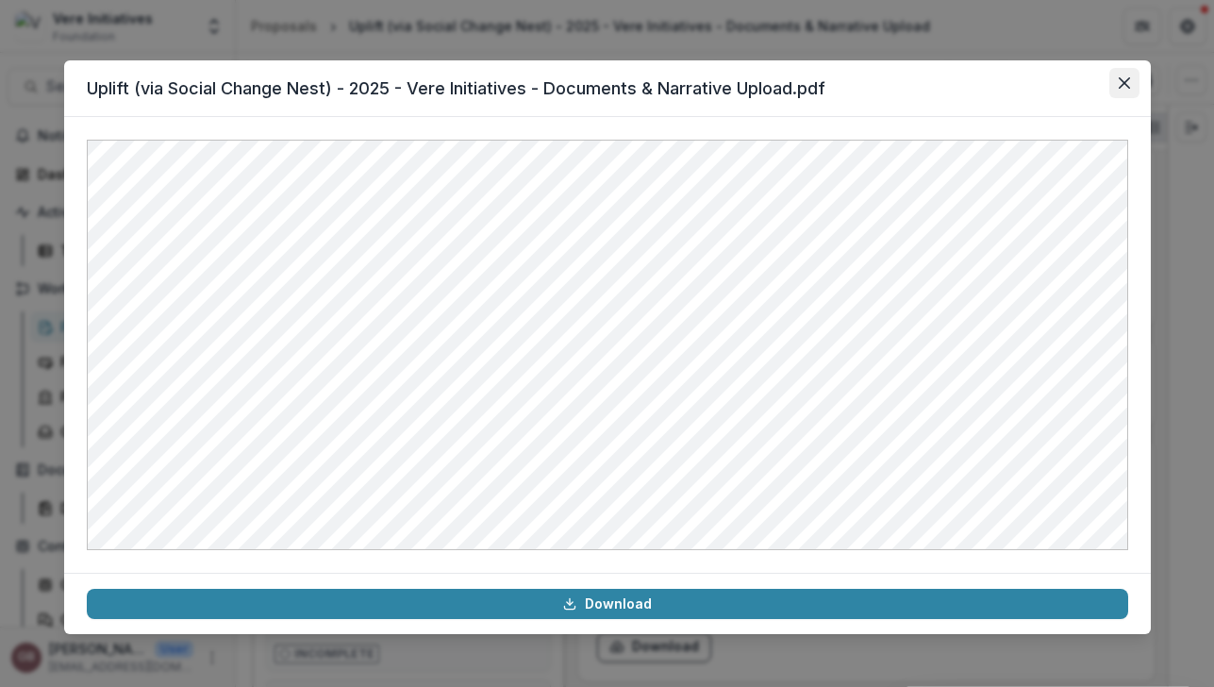
click at [1125, 68] on button "Close" at bounding box center [1125, 83] width 30 height 30
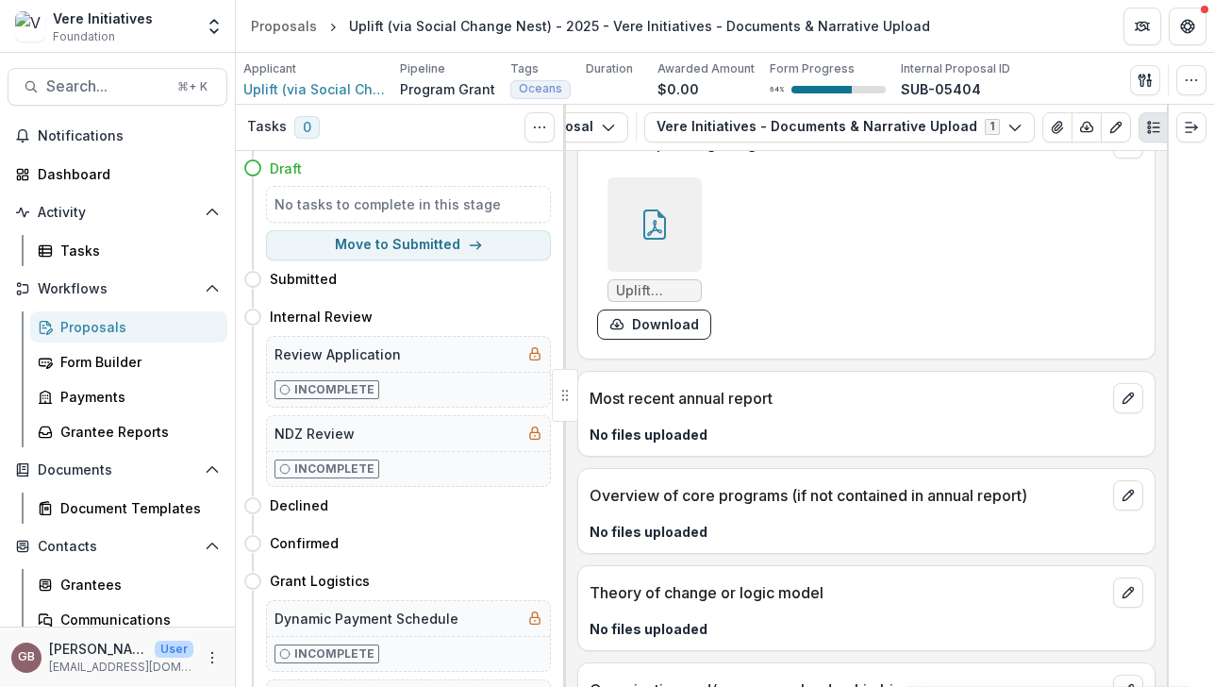
scroll to position [0, 0]
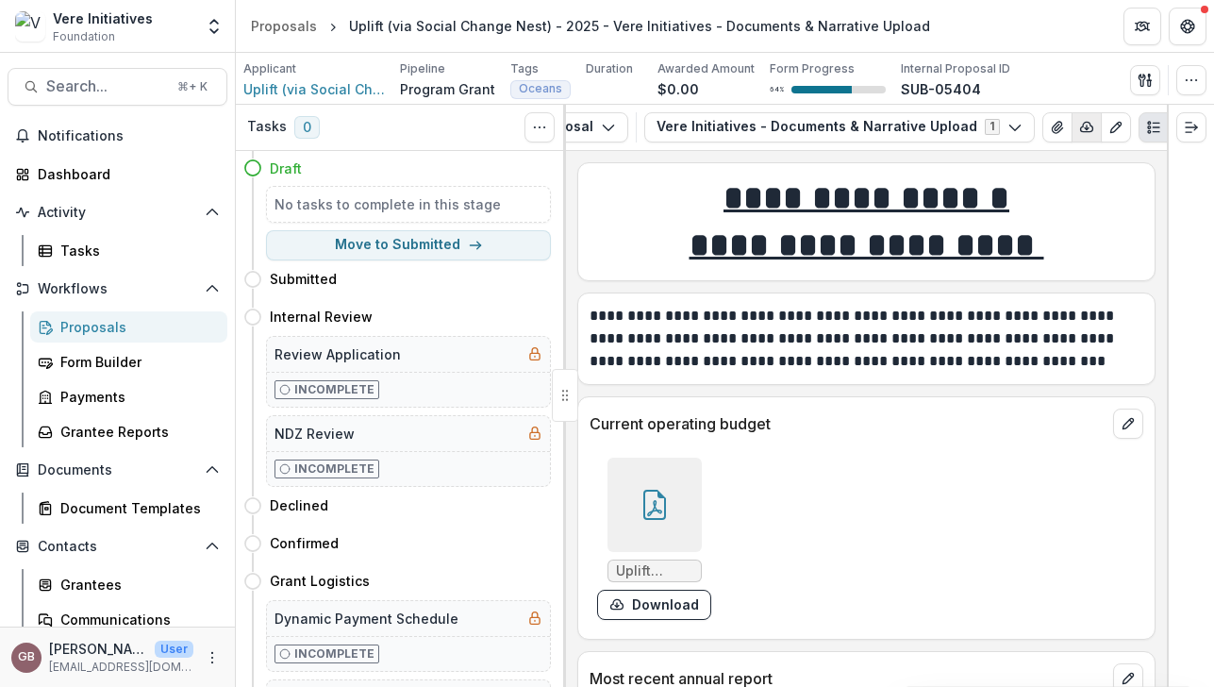
click at [1072, 136] on button "button" at bounding box center [1087, 127] width 30 height 30
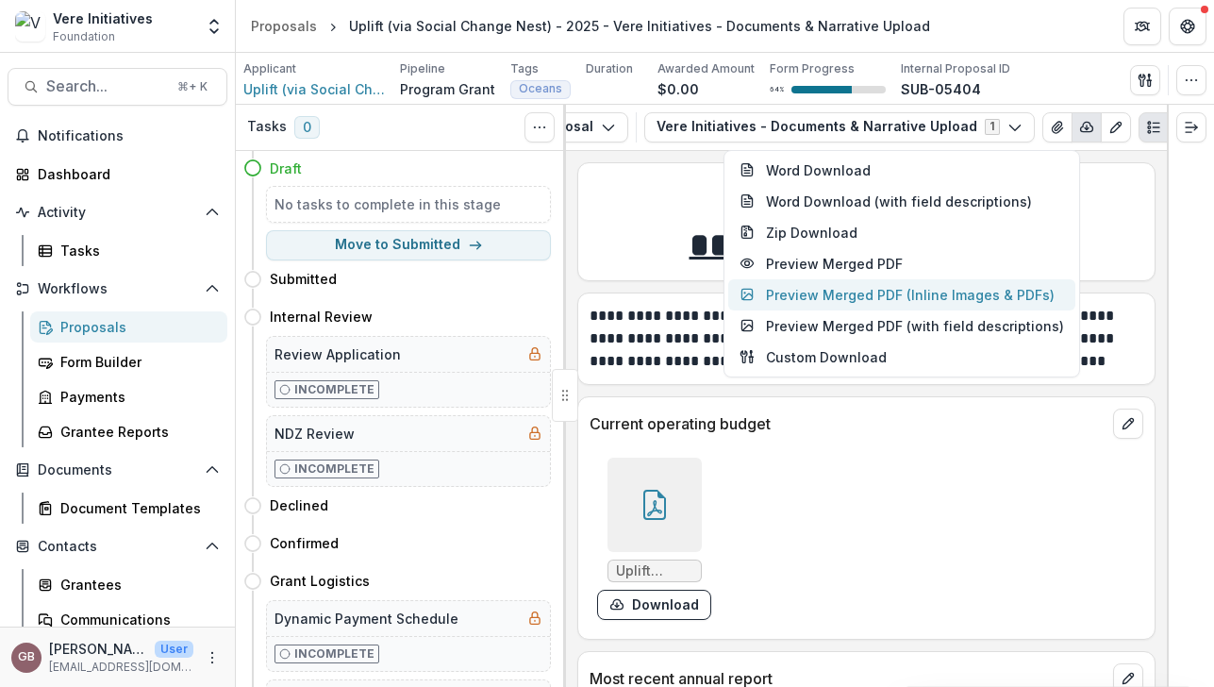
click at [905, 299] on button "Preview Merged PDF (Inline Images & PDFs)" at bounding box center [902, 294] width 347 height 31
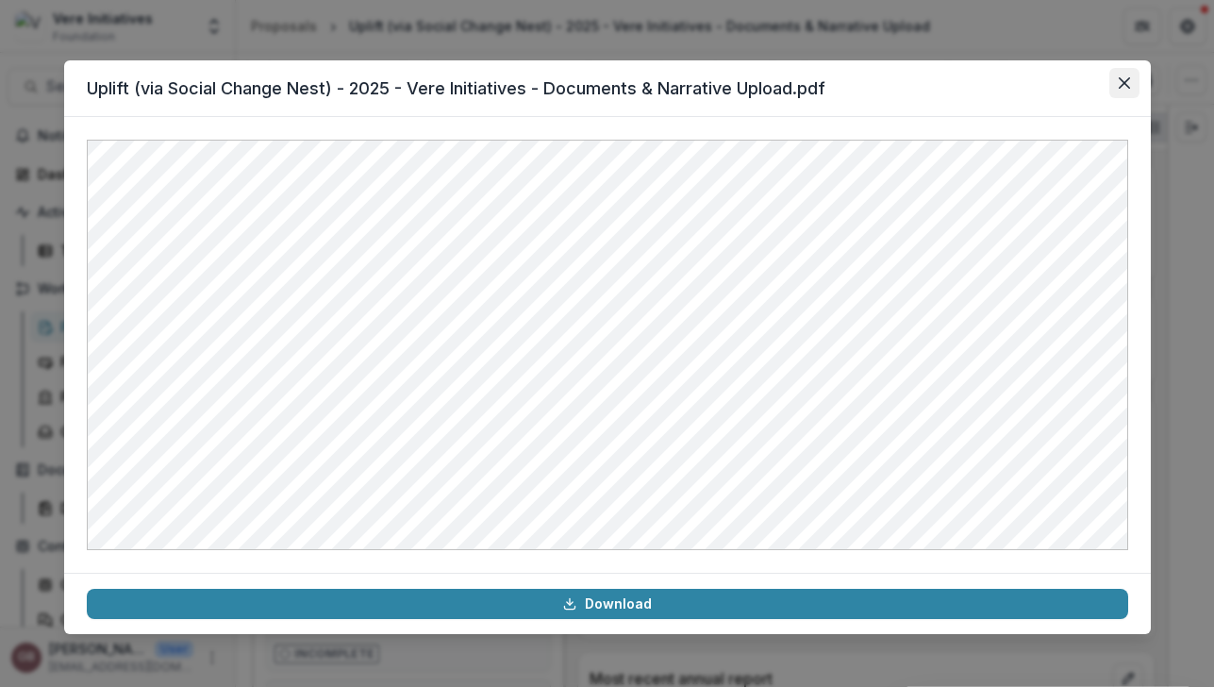
click at [1124, 86] on icon "Close" at bounding box center [1124, 82] width 11 height 11
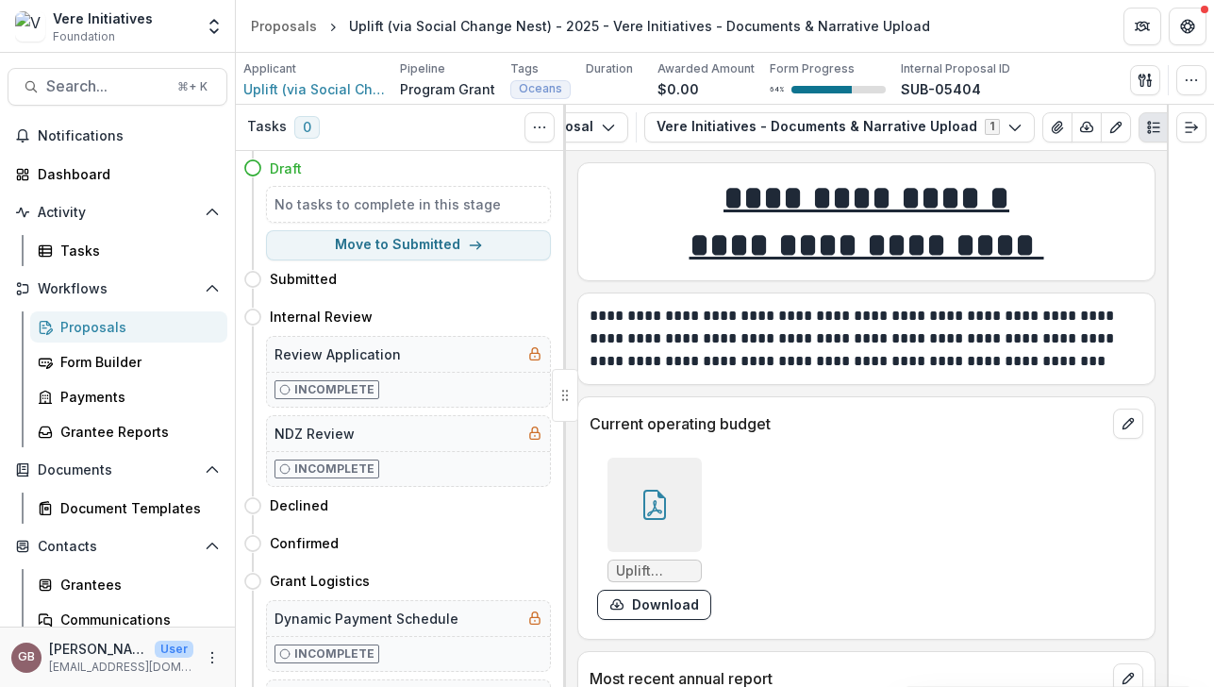
click at [682, 479] on div at bounding box center [655, 505] width 94 height 94
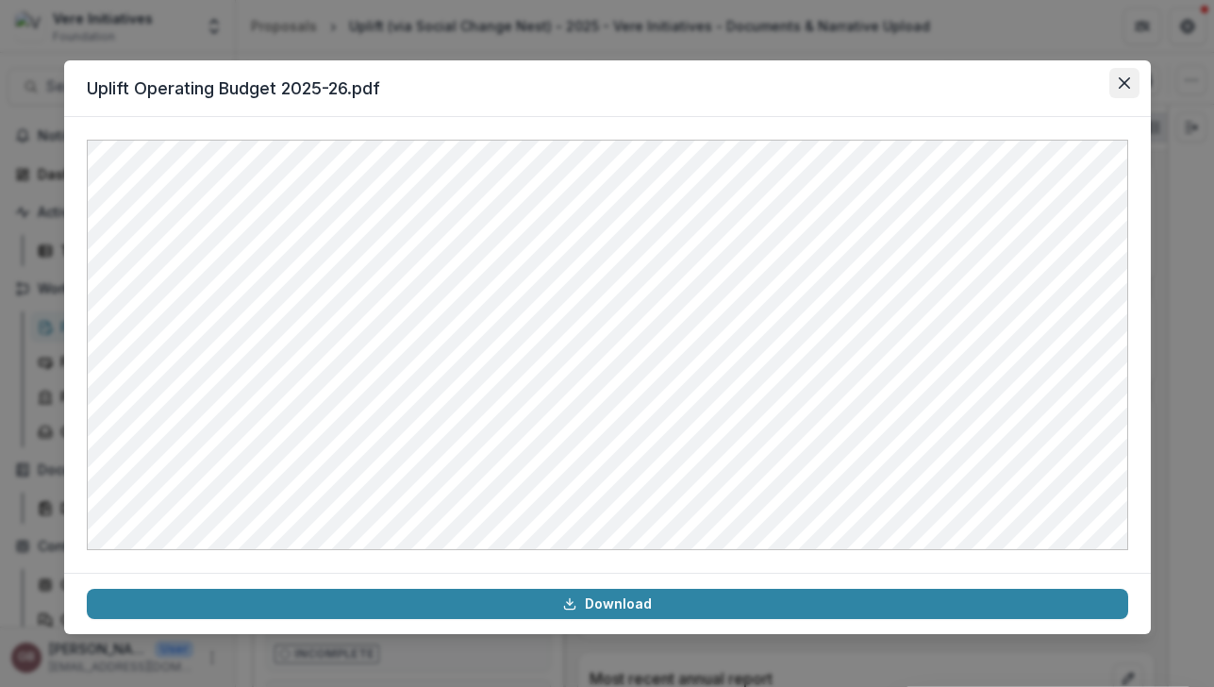
click at [1125, 83] on icon "Close" at bounding box center [1123, 82] width 11 height 11
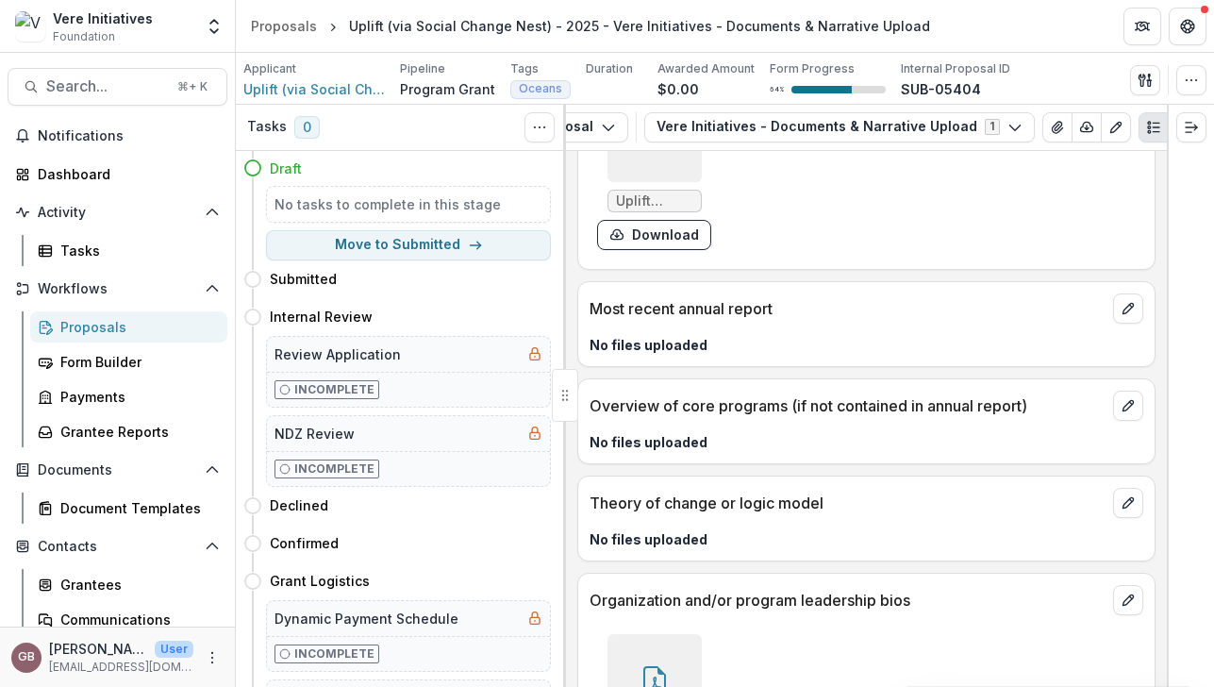
scroll to position [372, 0]
click at [1190, 127] on icon "Expand right" at bounding box center [1191, 127] width 15 height 15
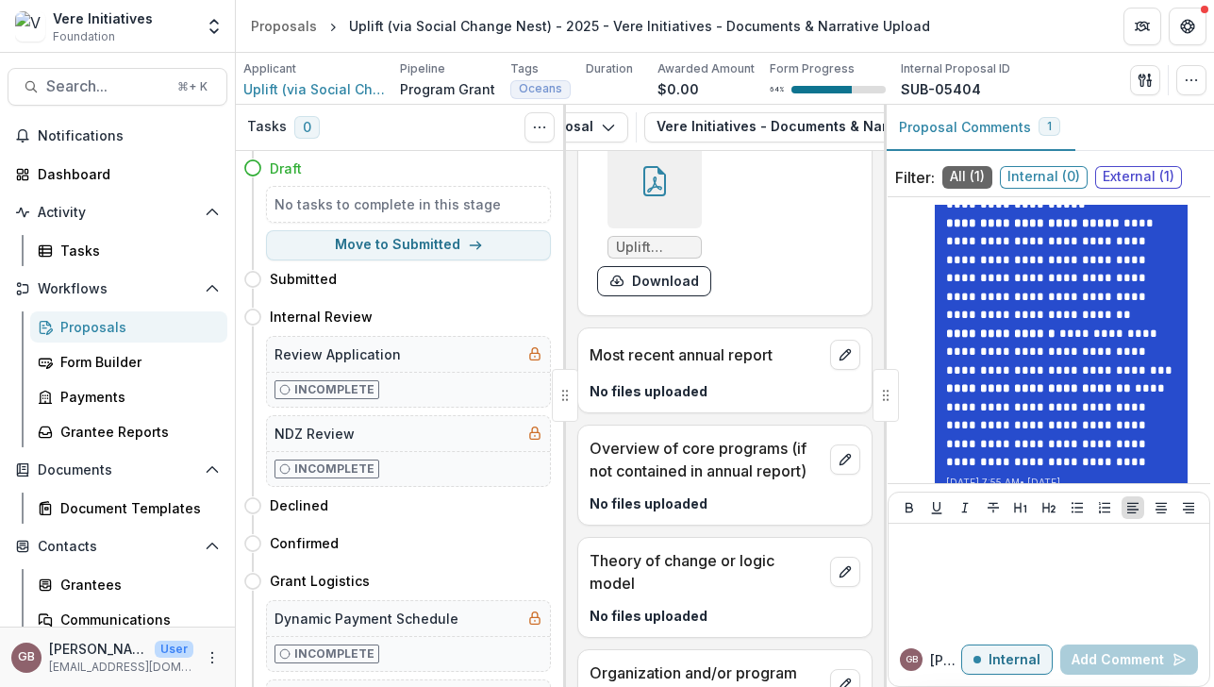
scroll to position [260, 0]
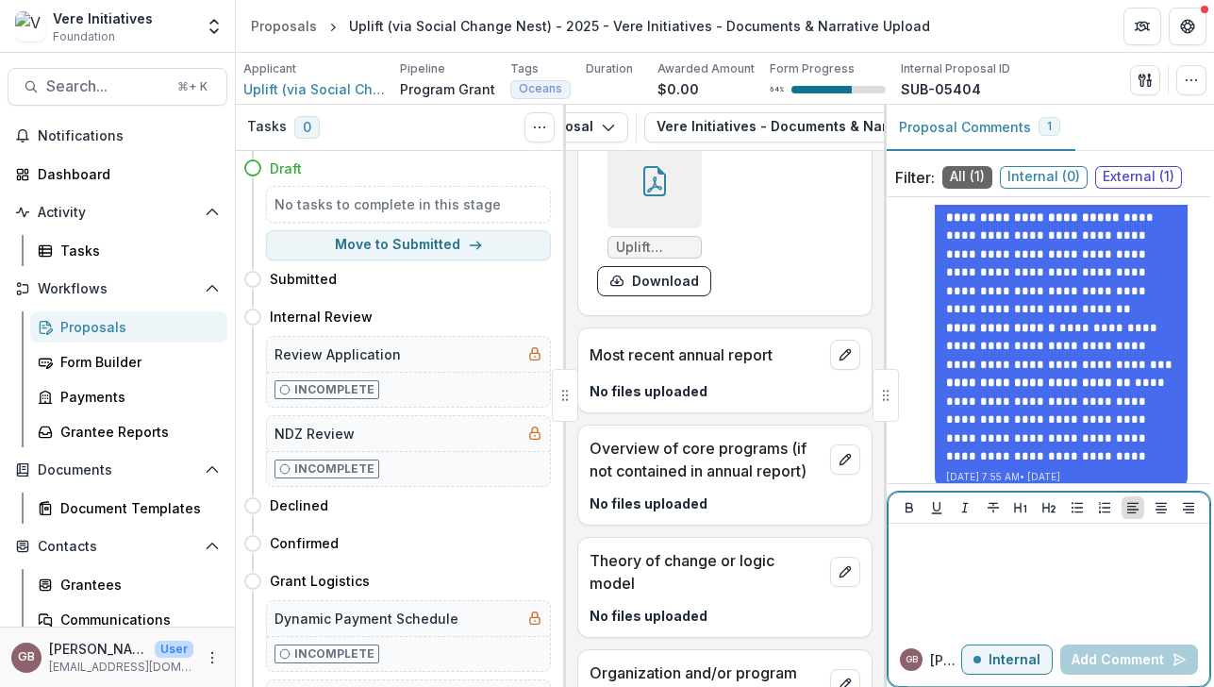
click at [1051, 567] on div at bounding box center [1049, 578] width 306 height 94
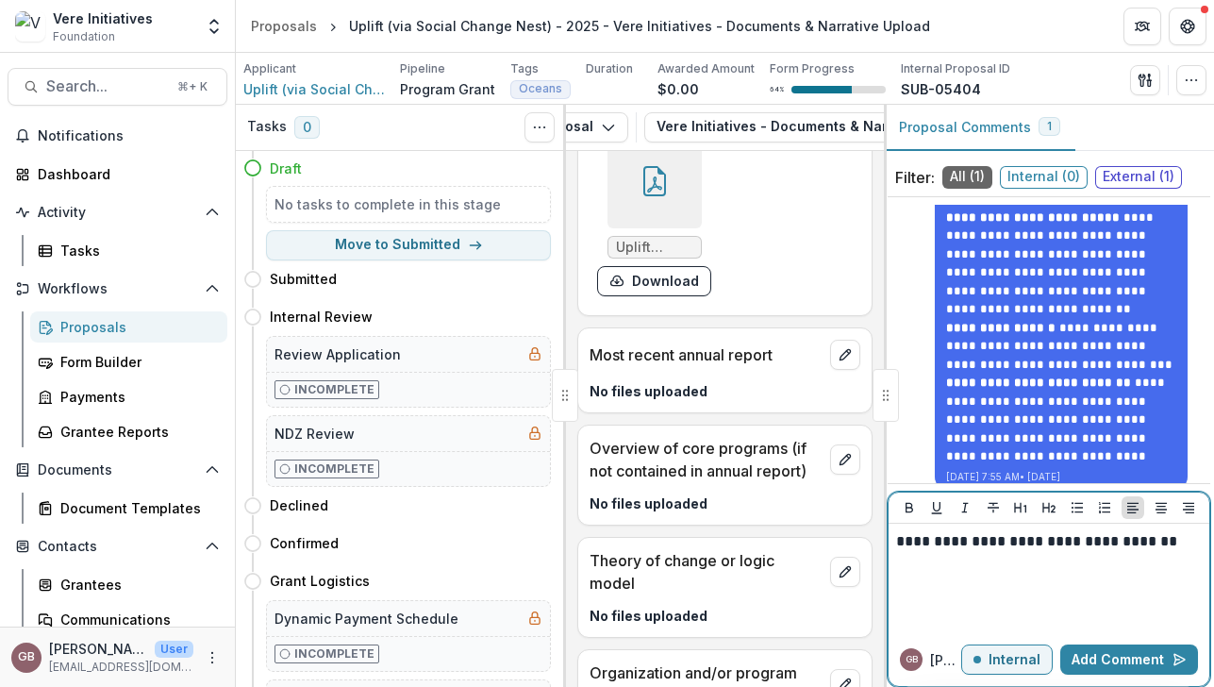
click at [1057, 544] on p "**********" at bounding box center [1046, 541] width 300 height 21
drag, startPoint x: 1025, startPoint y: 543, endPoint x: 1217, endPoint y: 554, distance: 192.8
click at [1214, 554] on html "Skip to content Vere Initiatives Foundation Team Settings Admin Settings Propos…" at bounding box center [607, 343] width 1214 height 687
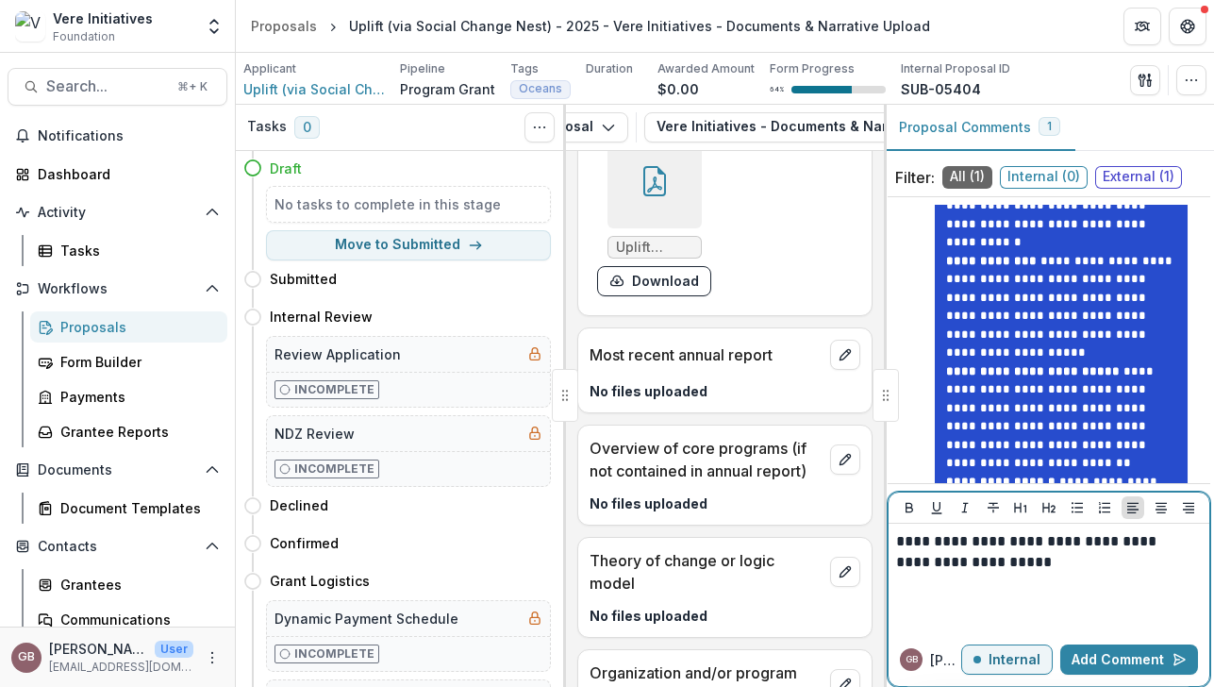
scroll to position [106, 0]
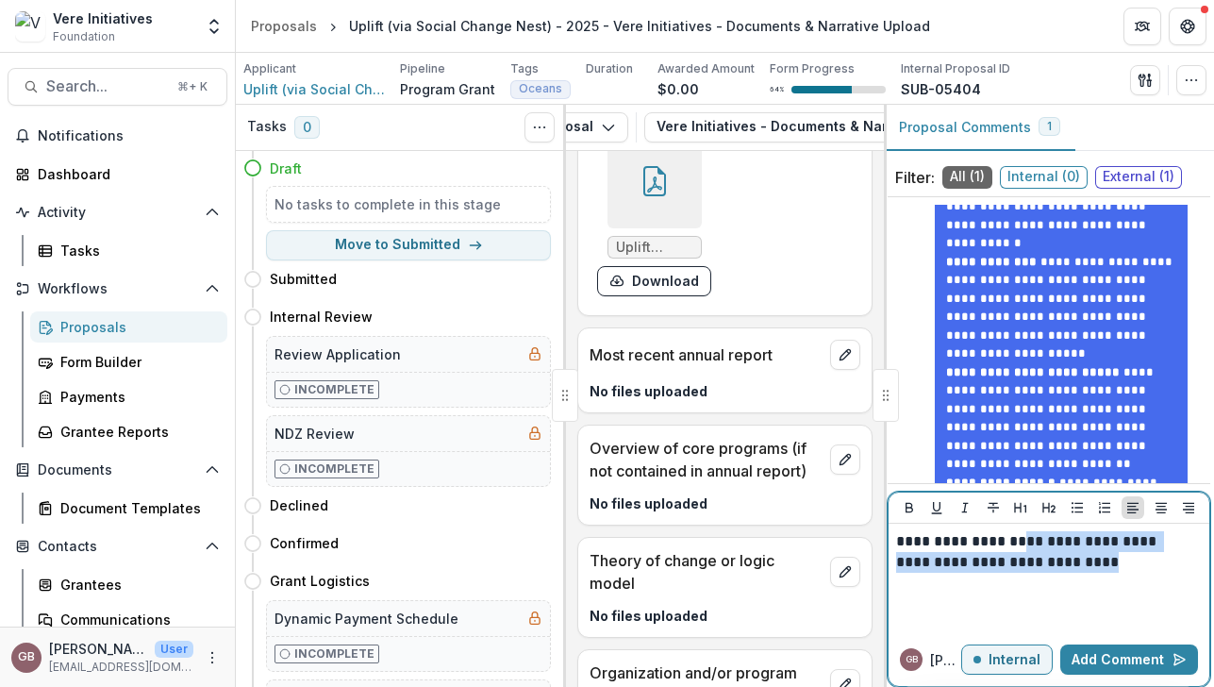
drag, startPoint x: 1093, startPoint y: 559, endPoint x: 1028, endPoint y: 542, distance: 67.3
click at [1027, 542] on p "**********" at bounding box center [1046, 552] width 300 height 42
drag, startPoint x: 1021, startPoint y: 541, endPoint x: 1185, endPoint y: 540, distance: 164.2
click at [1186, 541] on p "**********" at bounding box center [1046, 541] width 300 height 21
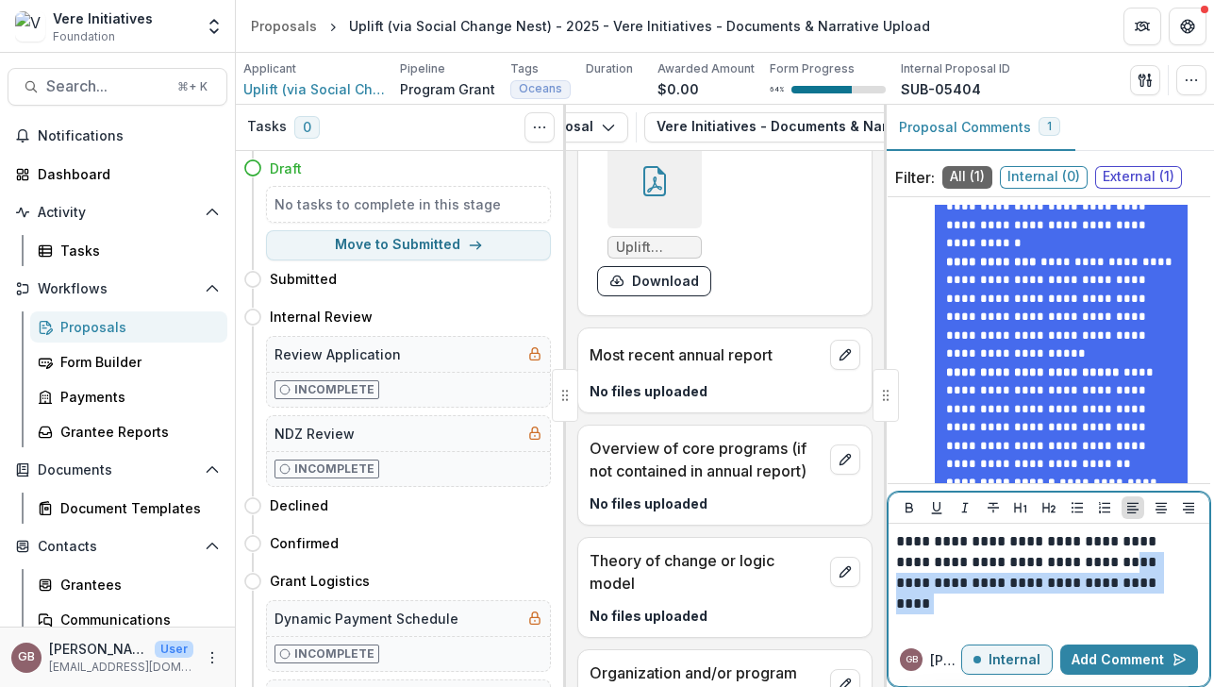
drag, startPoint x: 1116, startPoint y: 584, endPoint x: 1076, endPoint y: 562, distance: 46.0
click at [1076, 562] on p "**********" at bounding box center [1046, 562] width 300 height 62
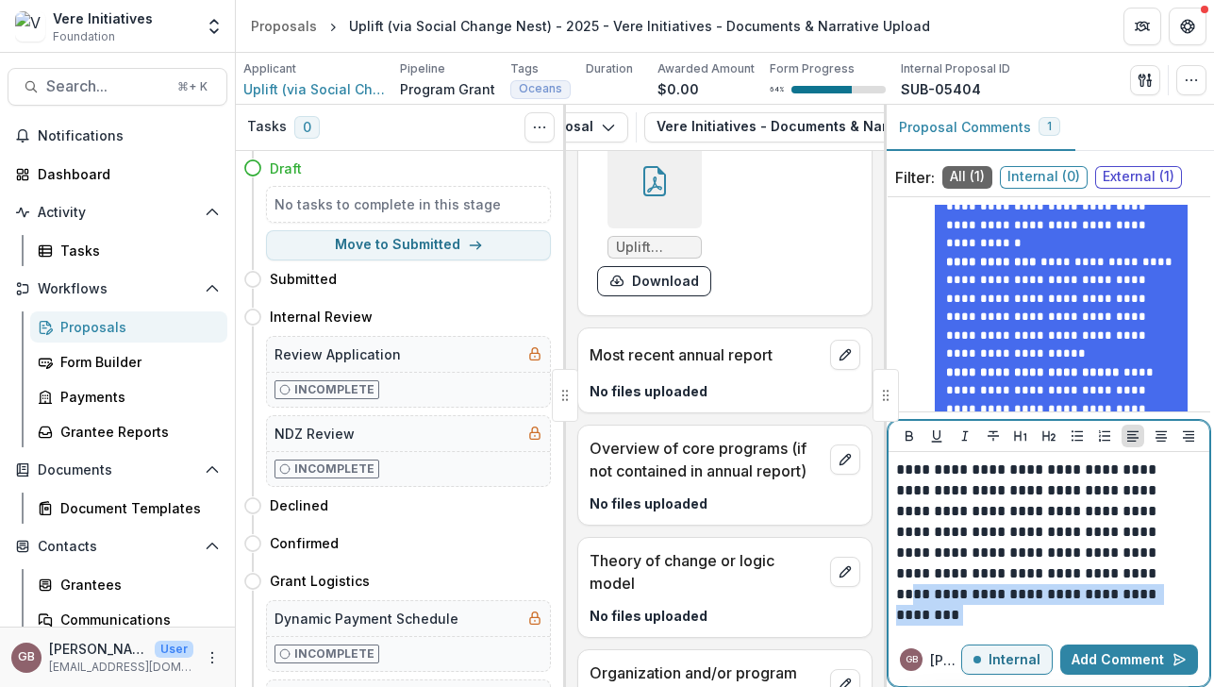
drag, startPoint x: 1129, startPoint y: 611, endPoint x: 868, endPoint y: 594, distance: 261.1
click at [868, 594] on div "**********" at bounding box center [725, 396] width 979 height 582
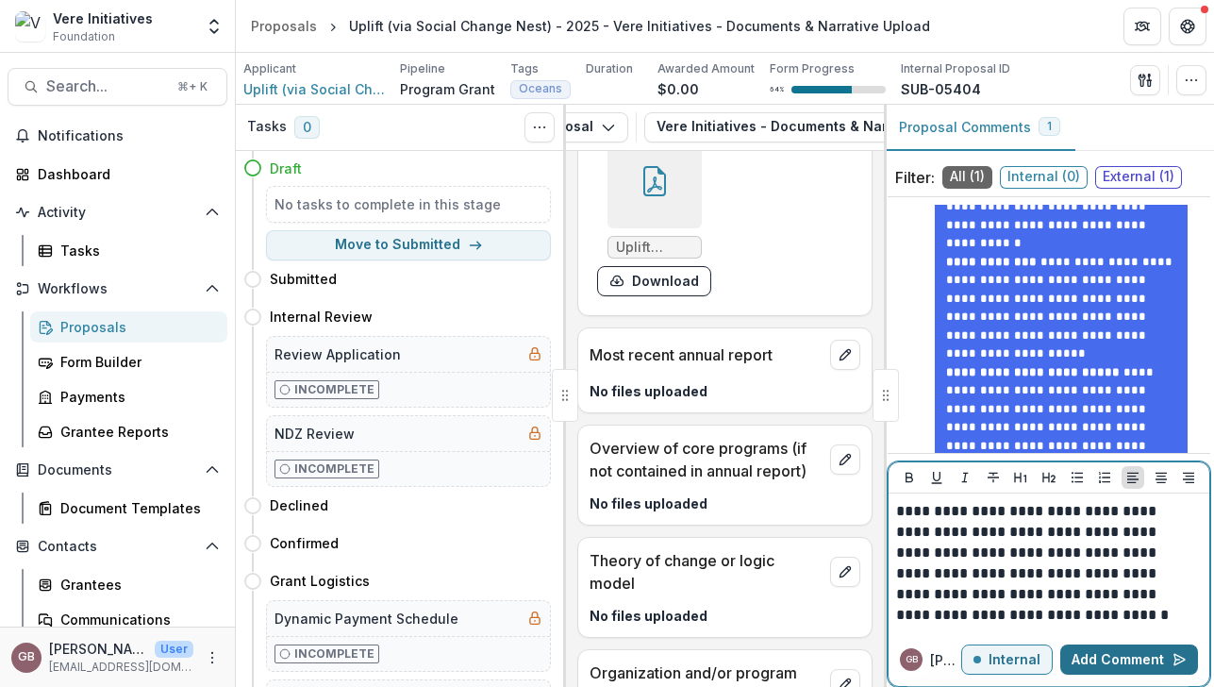
click at [1142, 654] on button "Add Comment" at bounding box center [1130, 660] width 138 height 30
